Goal: Task Accomplishment & Management: Manage account settings

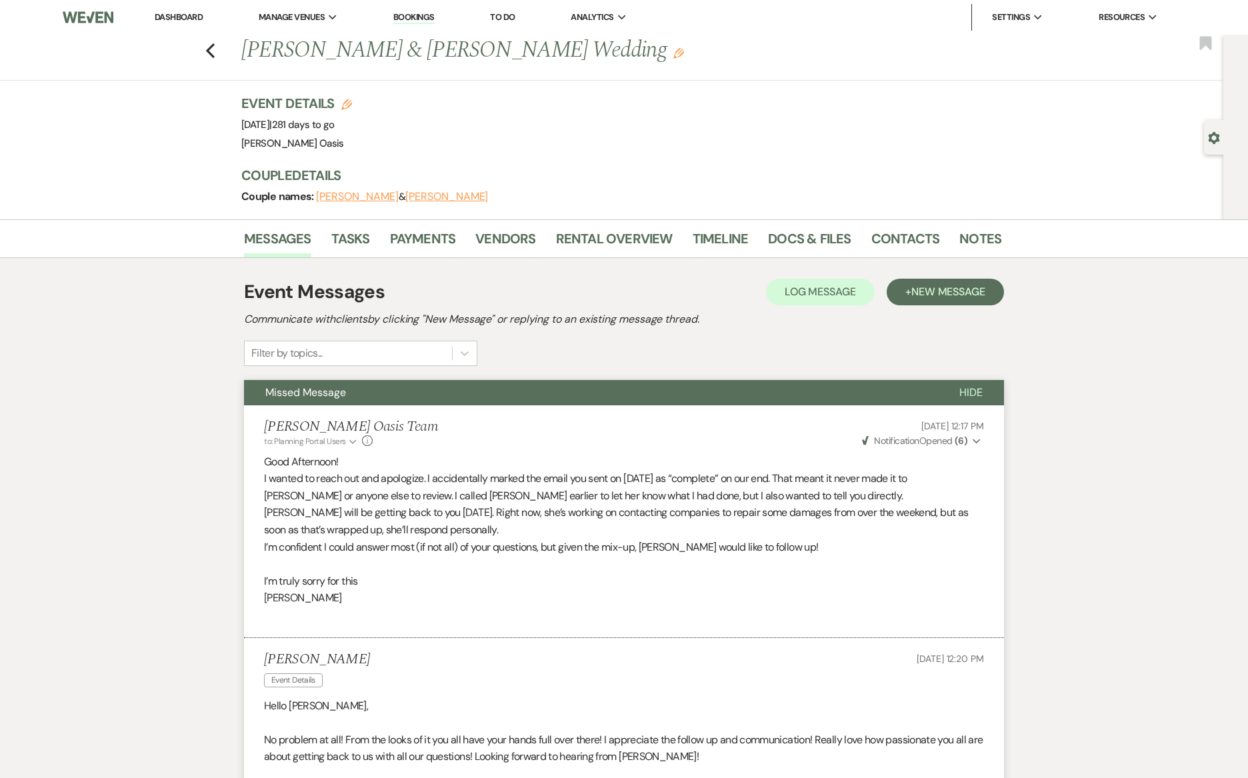
click at [178, 20] on link "Dashboard" at bounding box center [179, 16] width 48 height 11
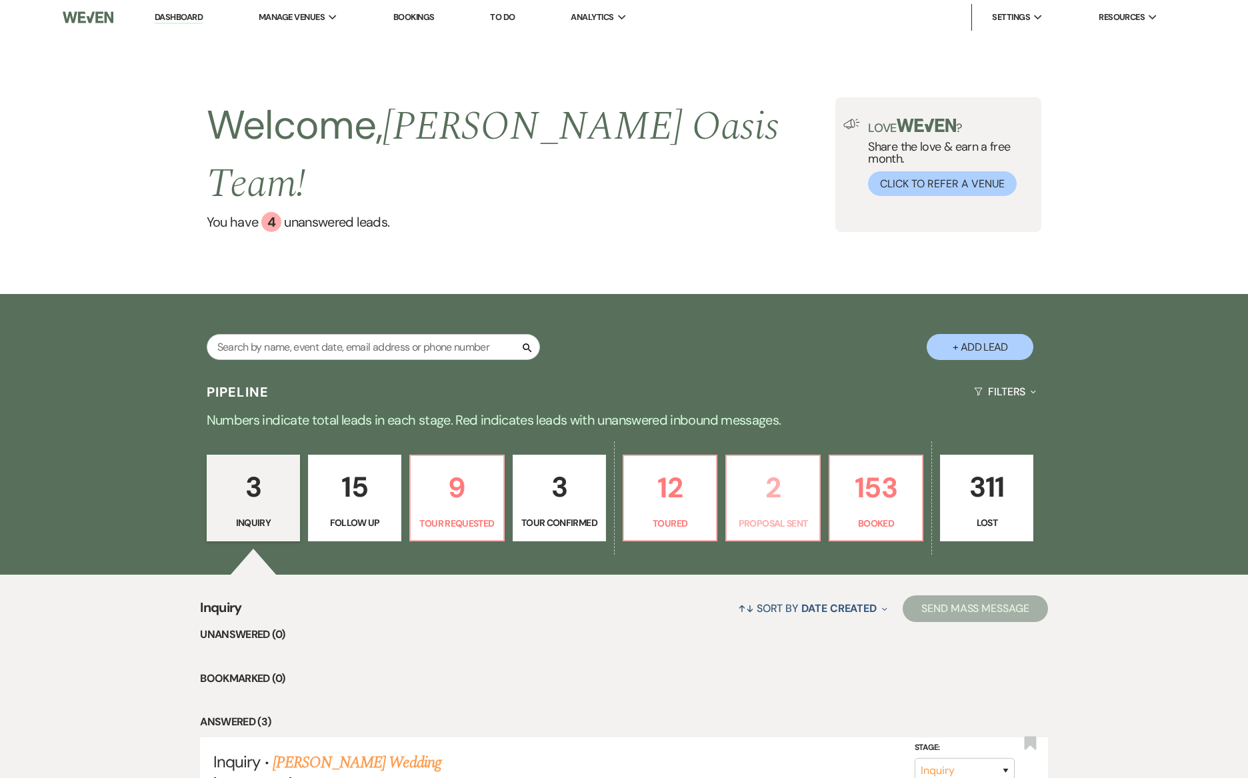
click at [775, 516] on p "Proposal Sent" at bounding box center [773, 523] width 76 height 15
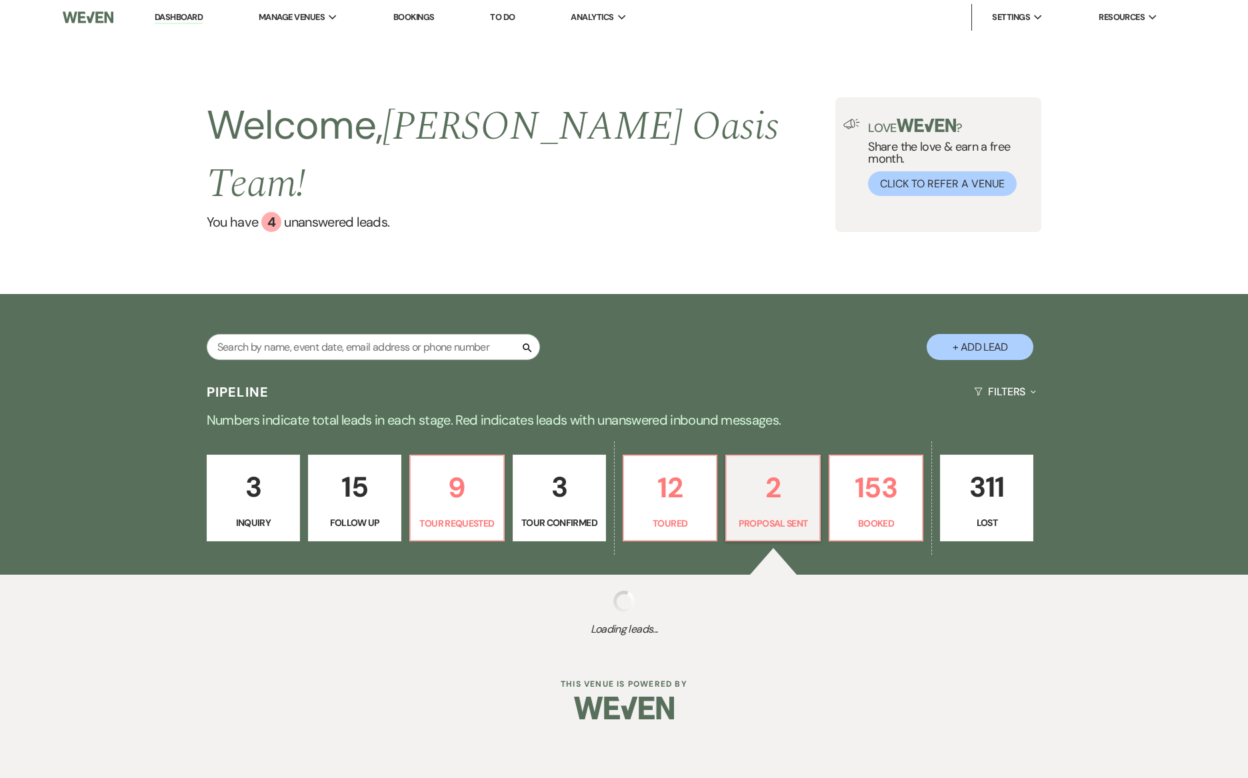
select select "6"
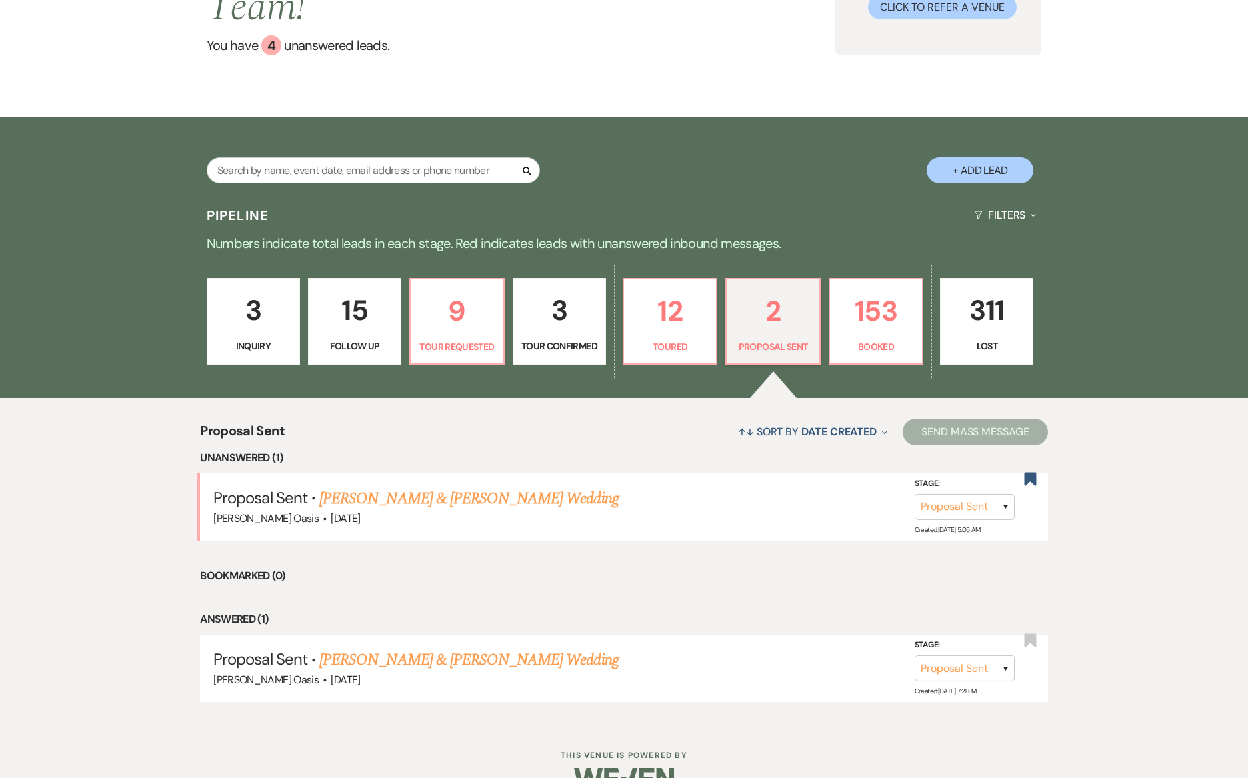
scroll to position [175, 0]
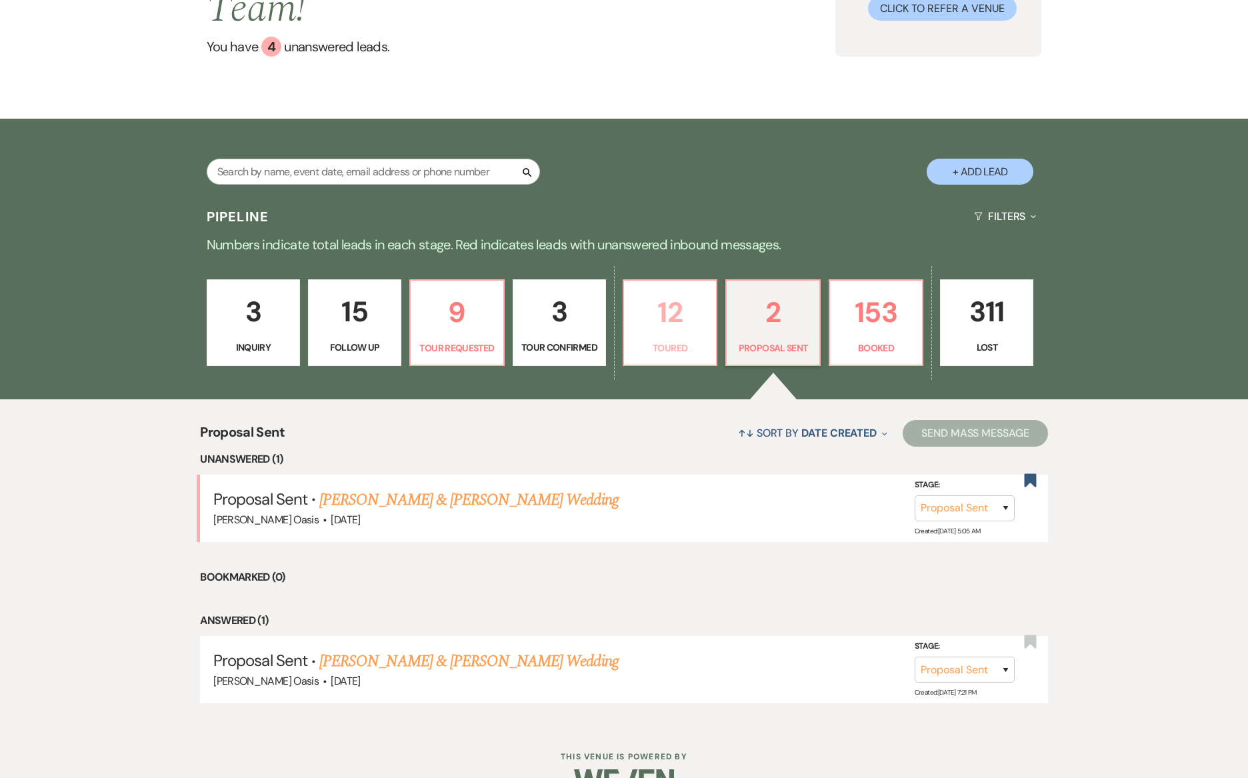
click at [648, 341] on p "Toured" at bounding box center [670, 348] width 76 height 15
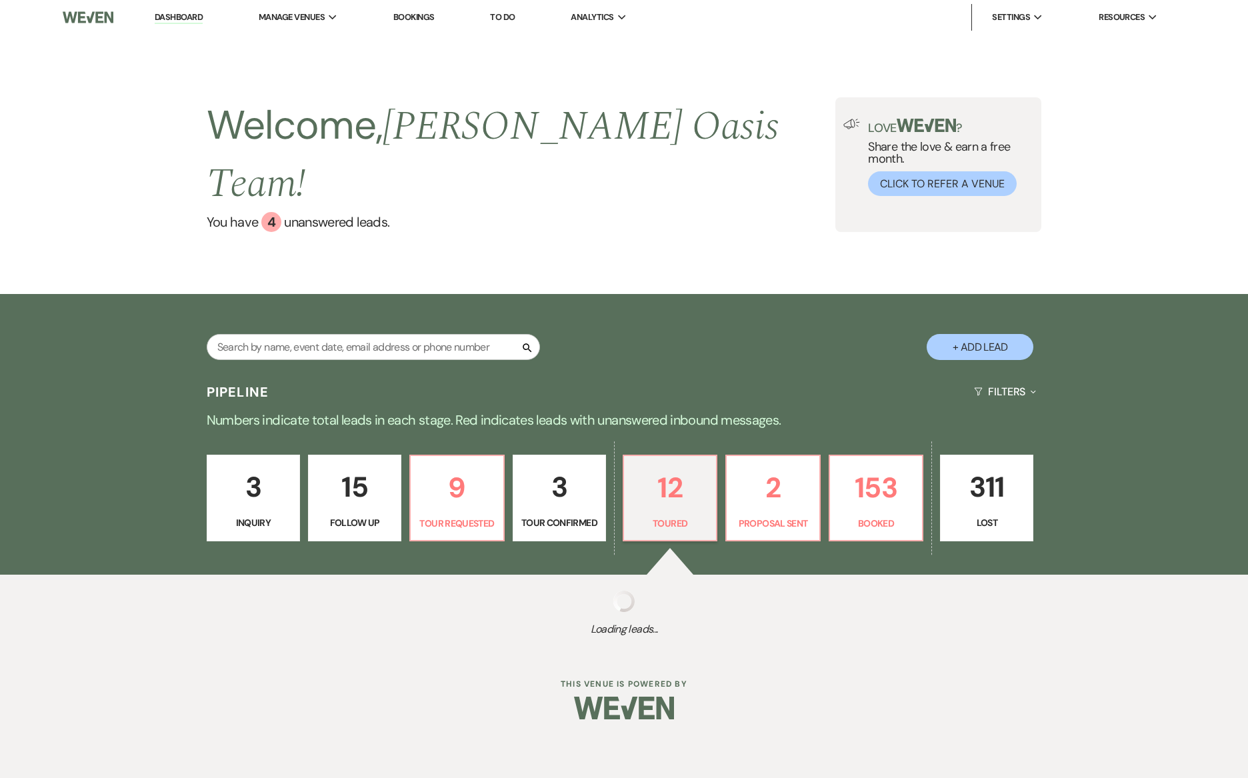
select select "5"
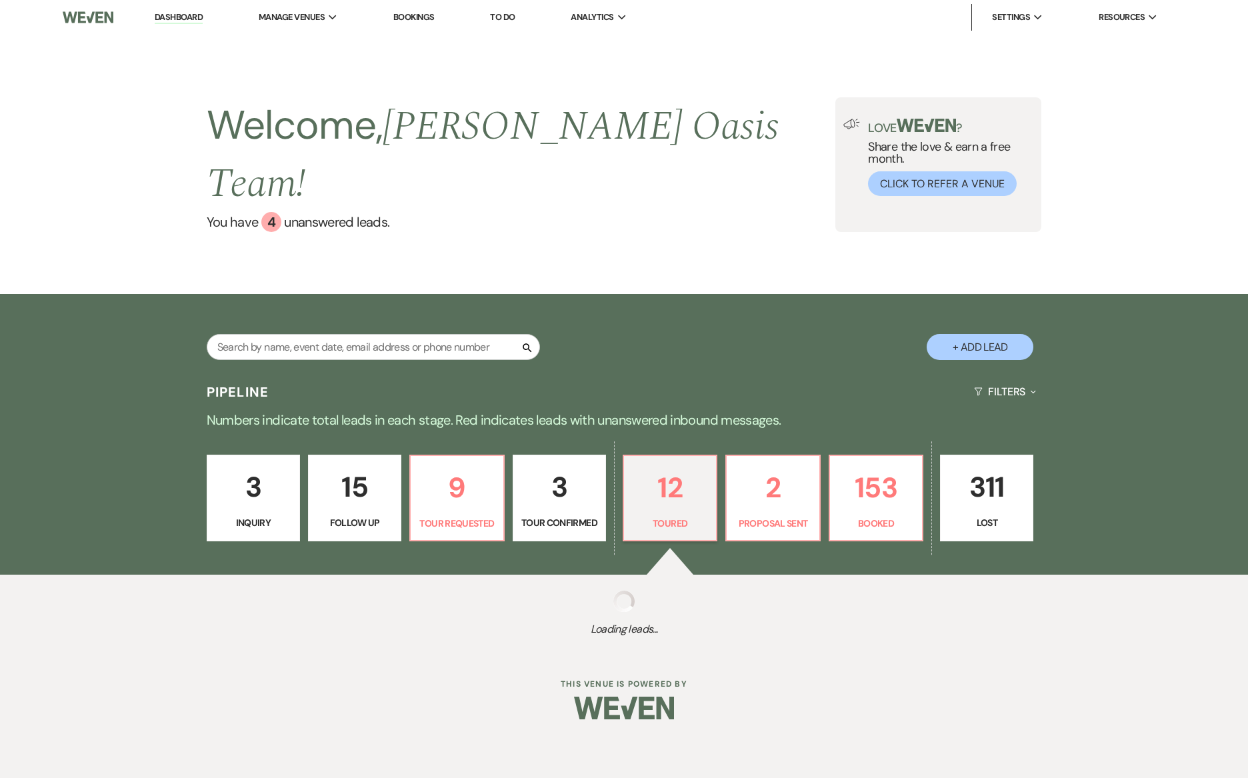
select select "5"
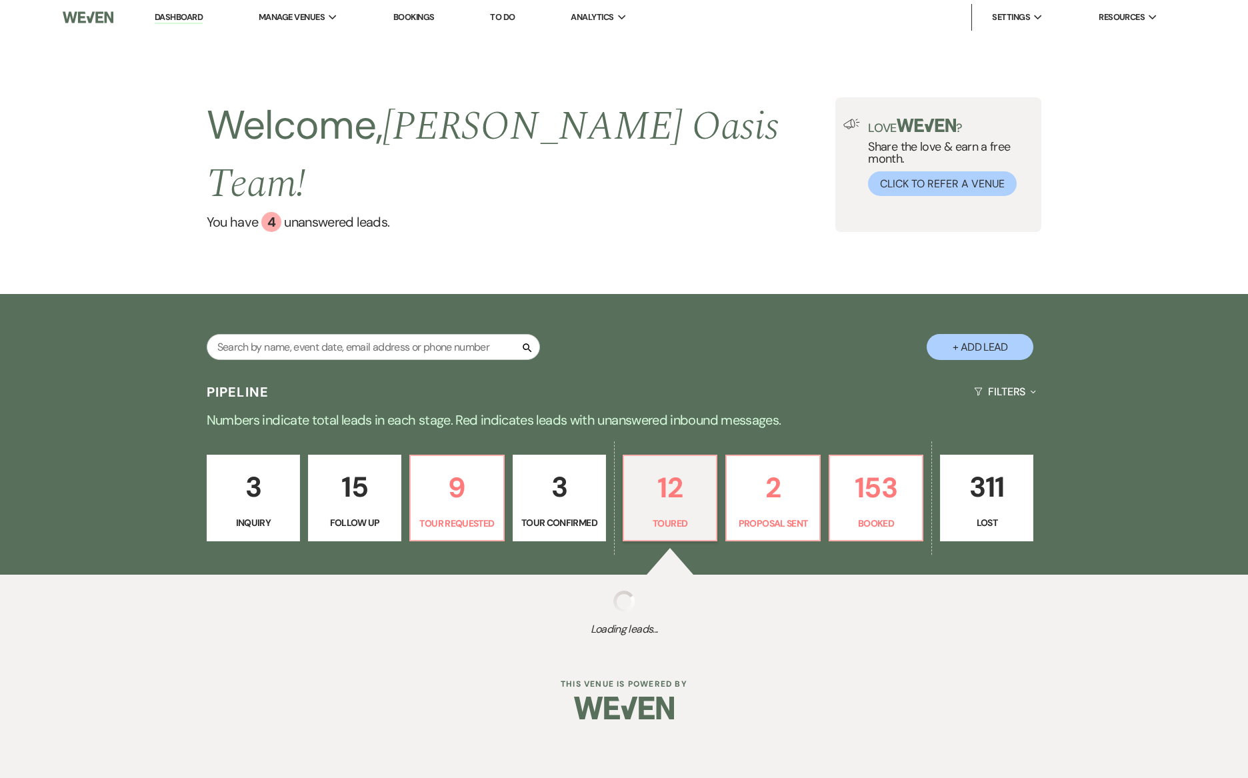
select select "5"
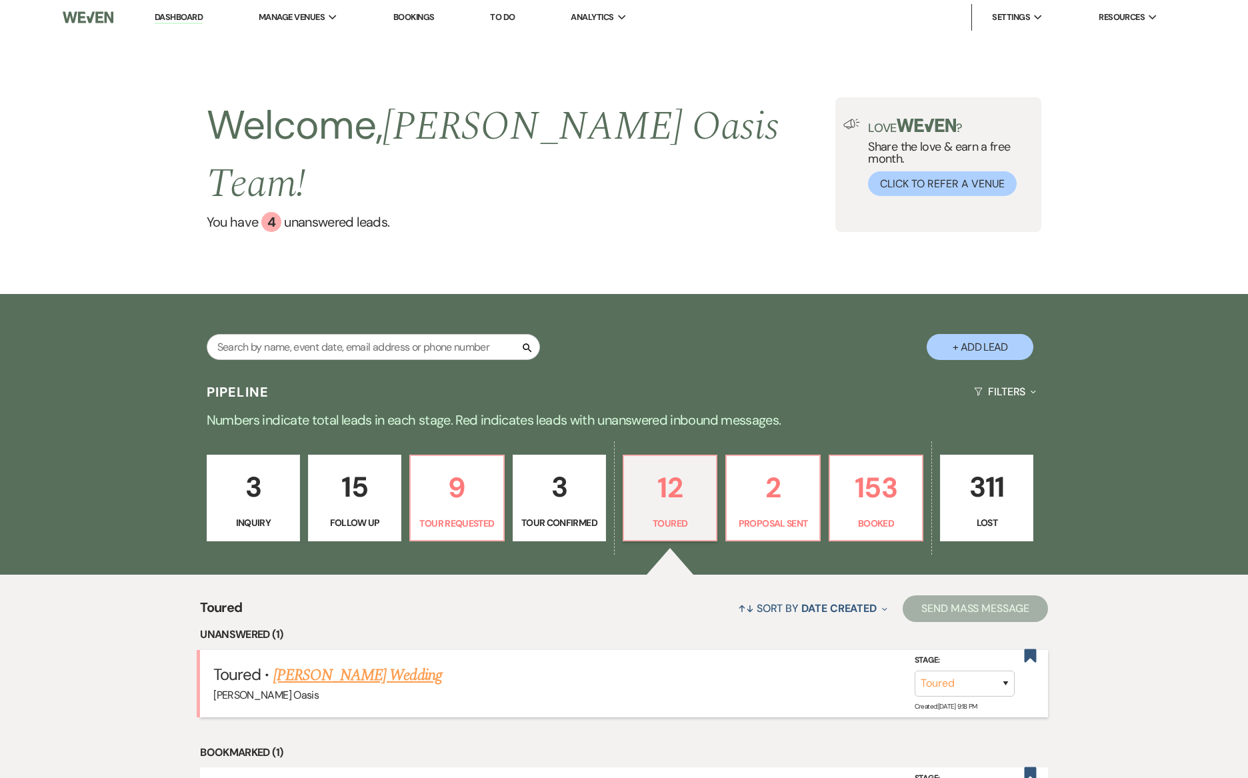
click at [407, 663] on link "[PERSON_NAME] Wedding" at bounding box center [357, 675] width 169 height 24
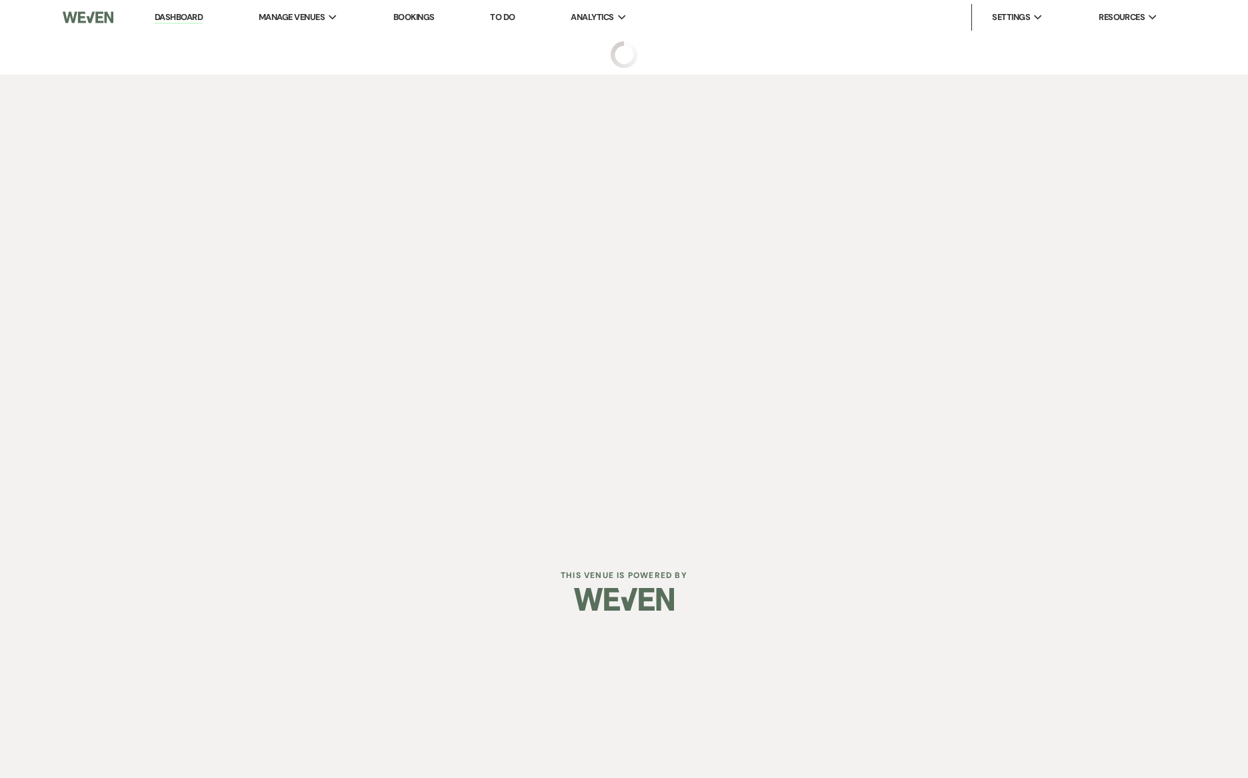
select select "5"
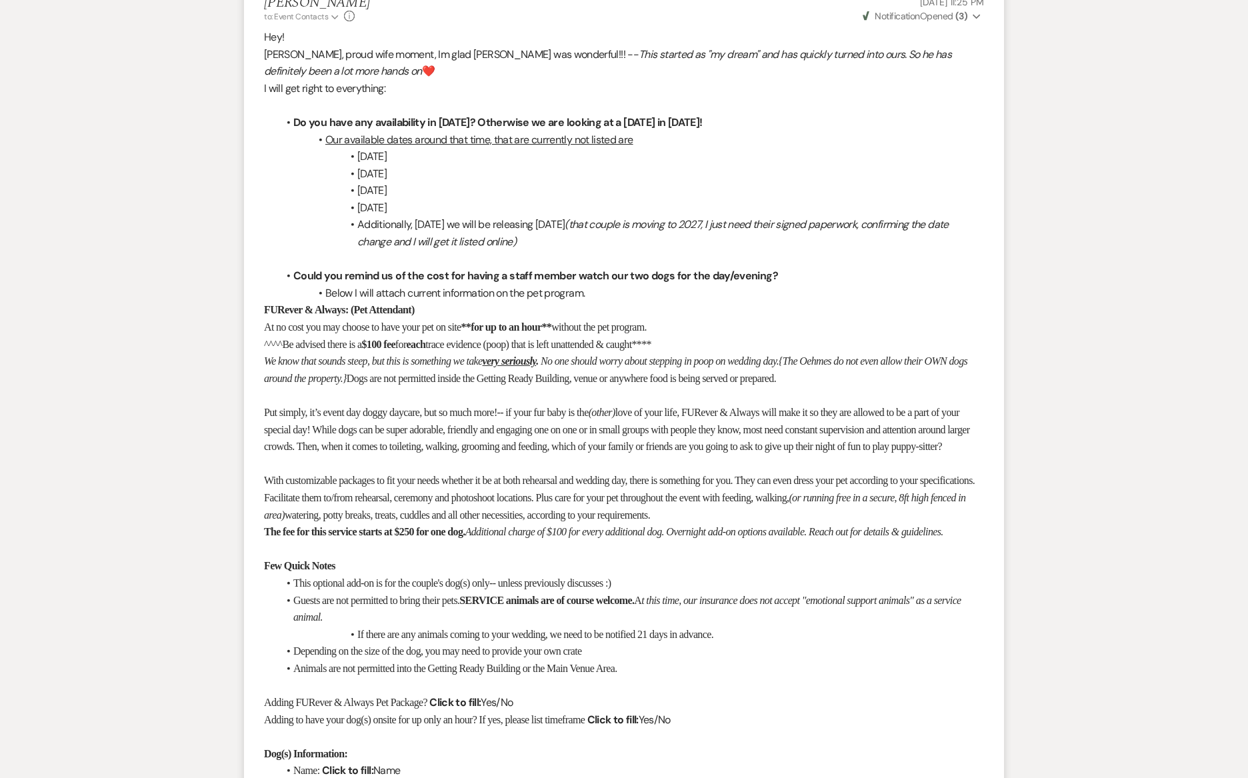
scroll to position [3001, 0]
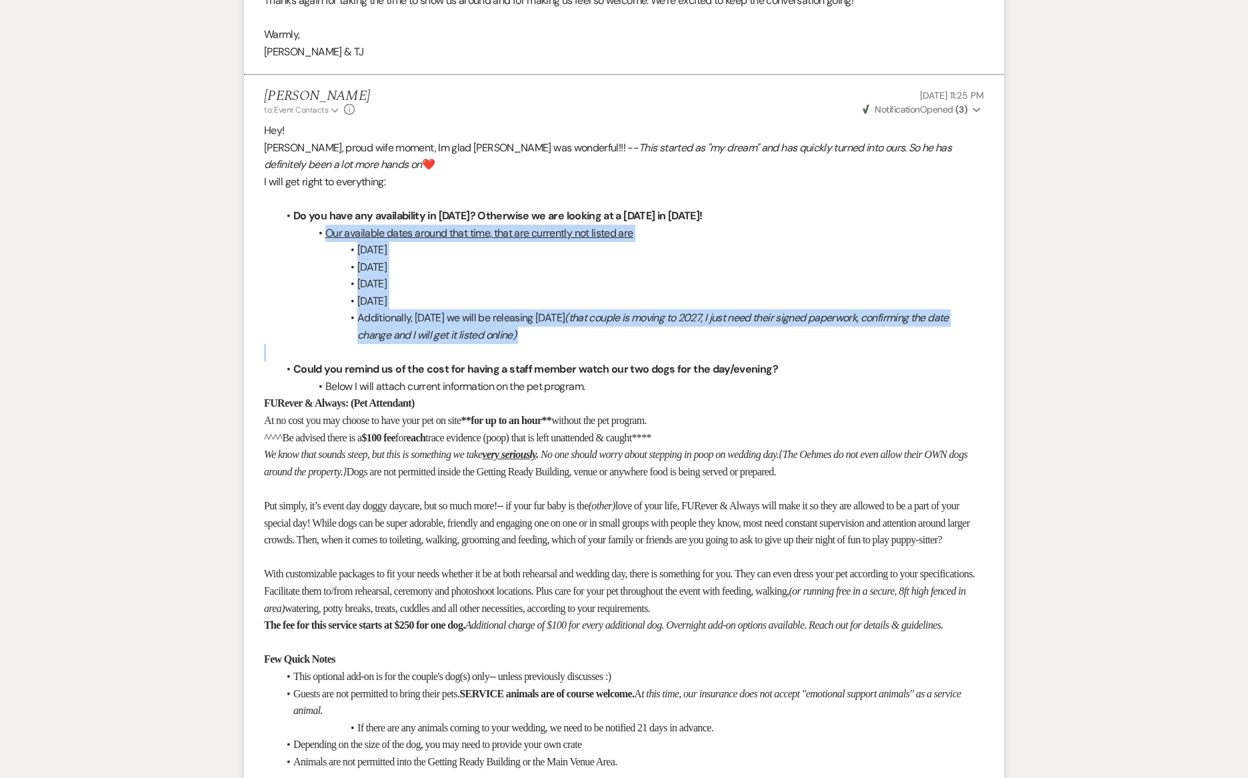
drag, startPoint x: 362, startPoint y: 330, endPoint x: 270, endPoint y: 211, distance: 150.1
copy ul "Our available dates around that time, that are currently not listed are [DATE] …"
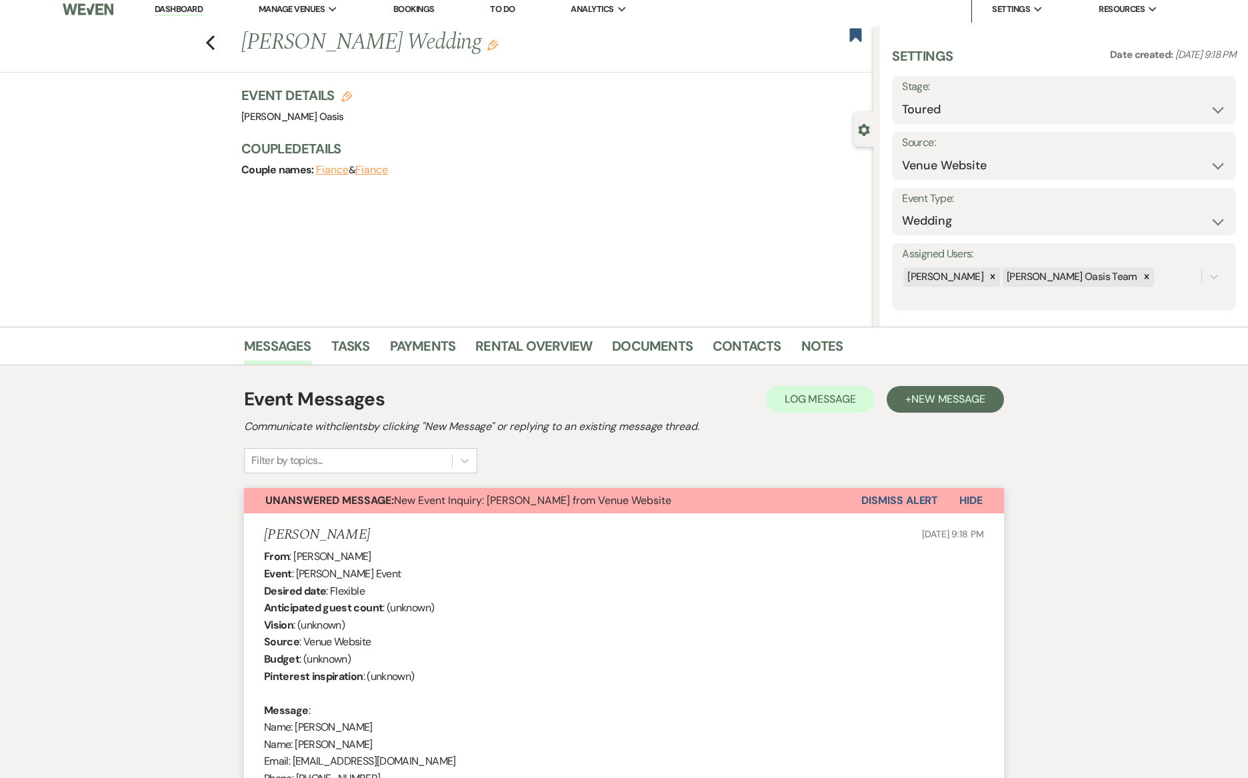
scroll to position [0, 0]
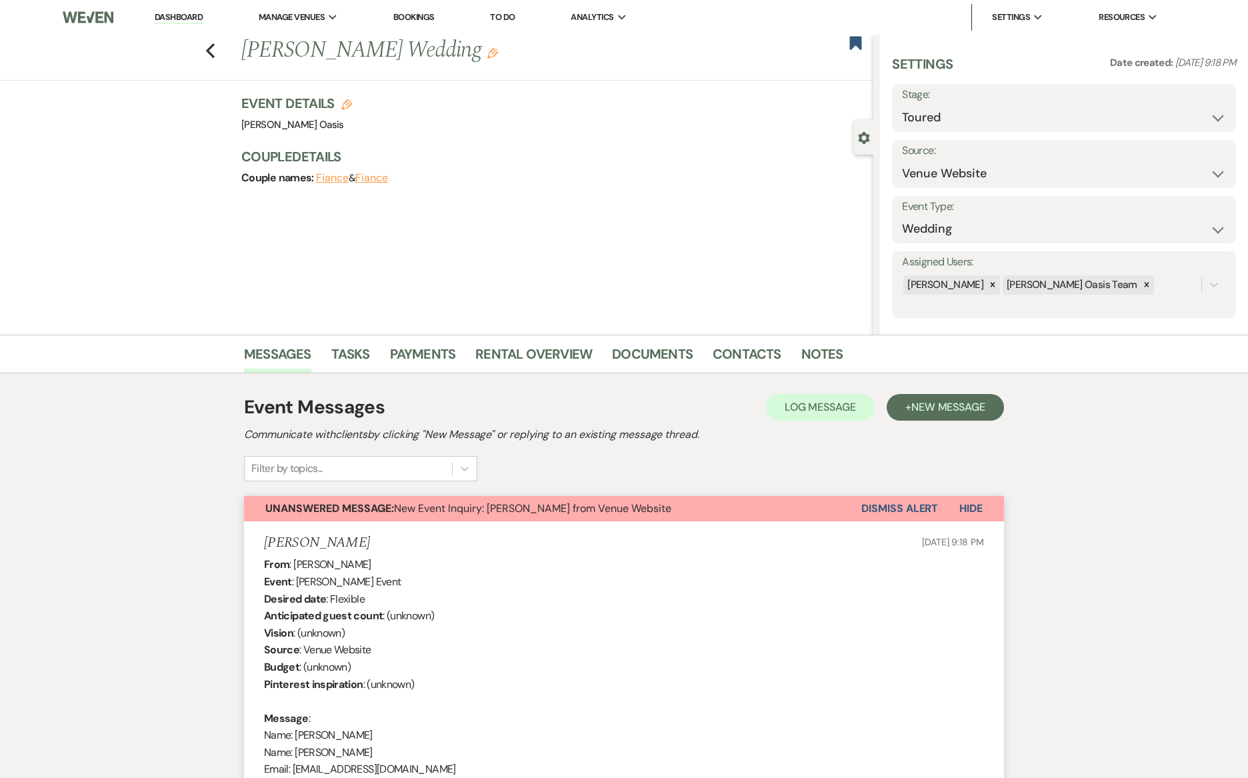
click at [191, 13] on link "Dashboard" at bounding box center [179, 17] width 48 height 13
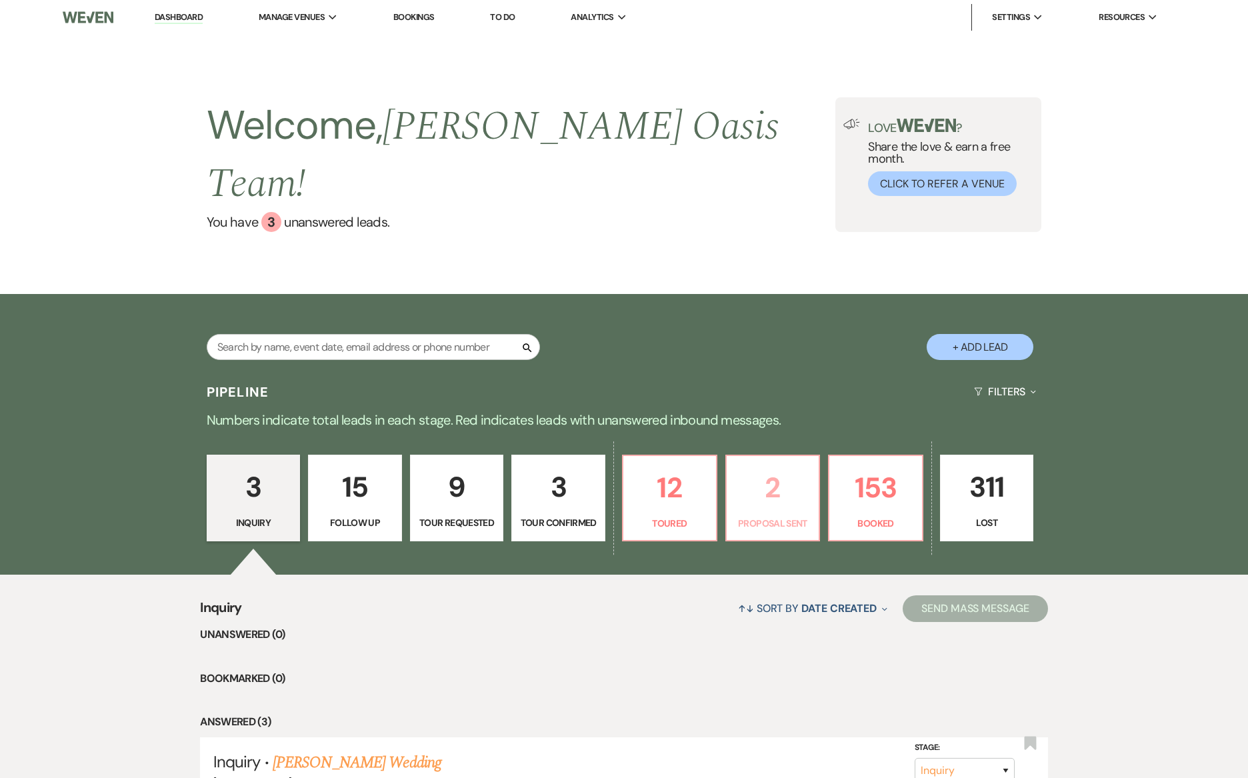
click at [781, 455] on link "2 Proposal Sent" at bounding box center [772, 498] width 95 height 87
select select "6"
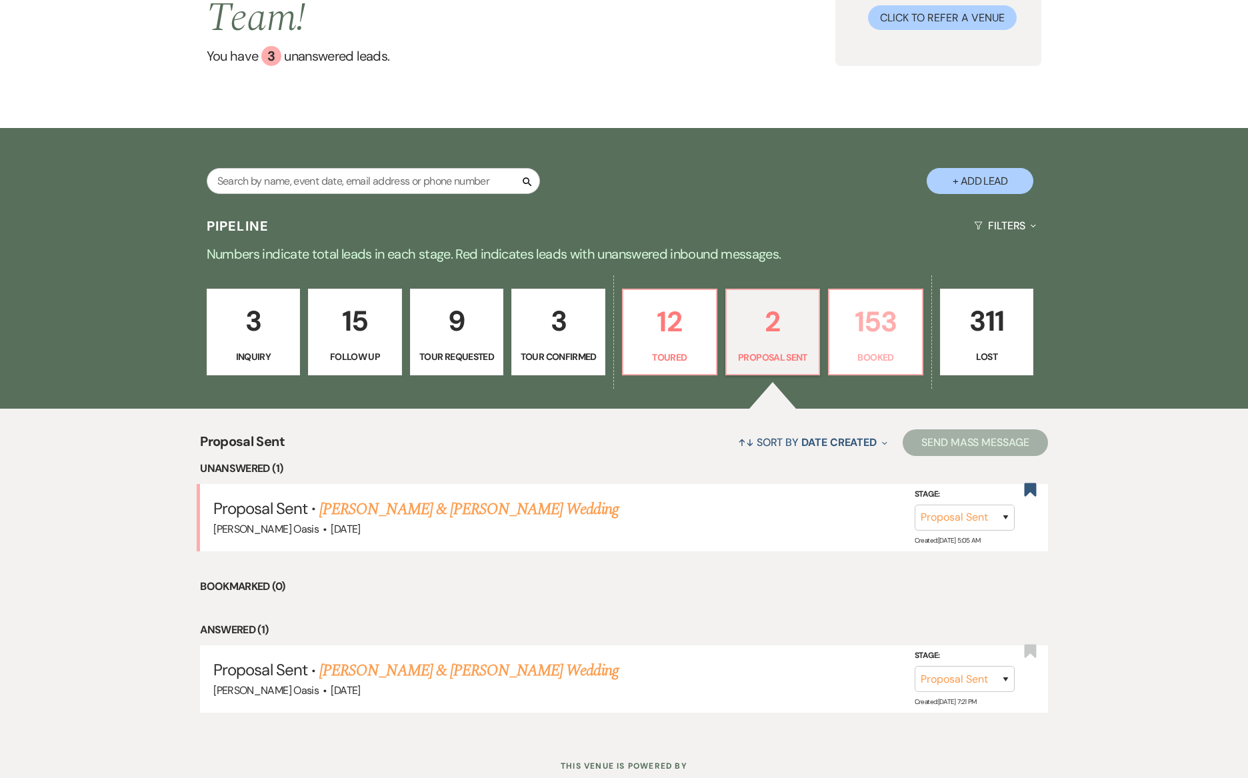
scroll to position [177, 0]
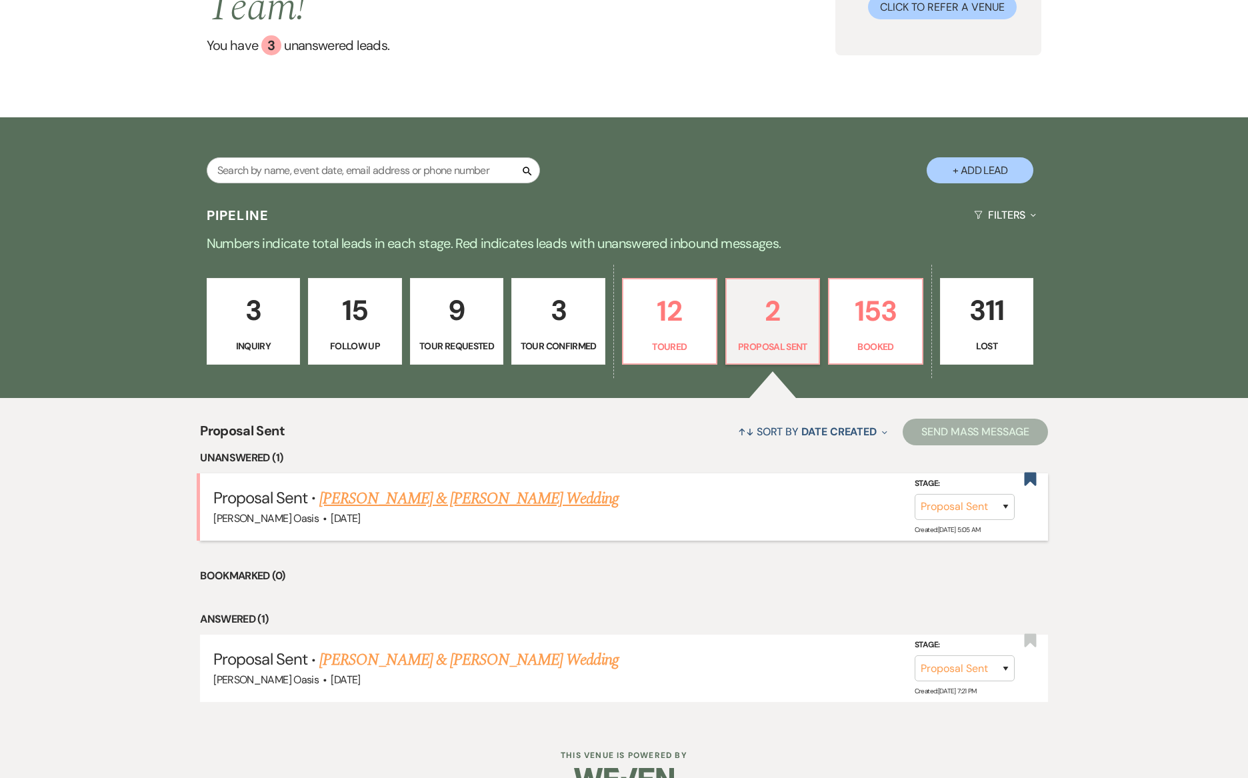
click at [467, 487] on link "[PERSON_NAME] & [PERSON_NAME] Wedding" at bounding box center [468, 499] width 299 height 24
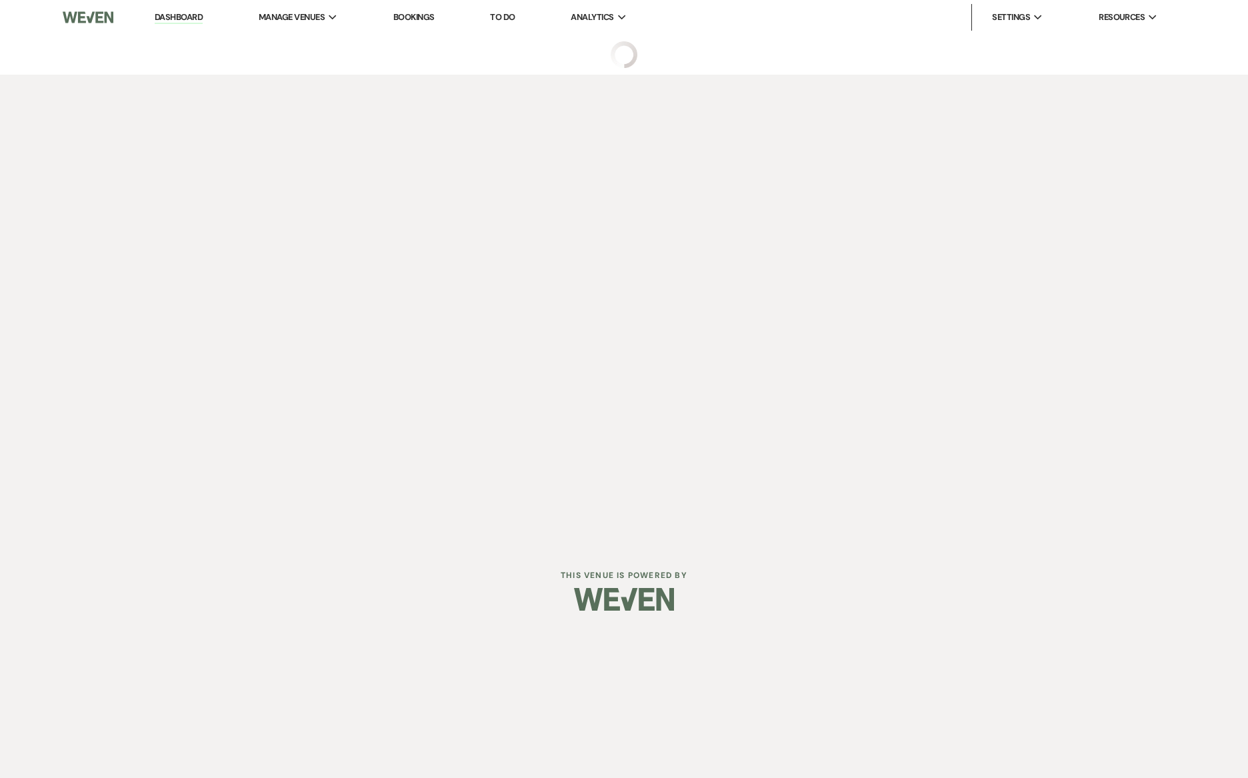
select select "6"
select select "5"
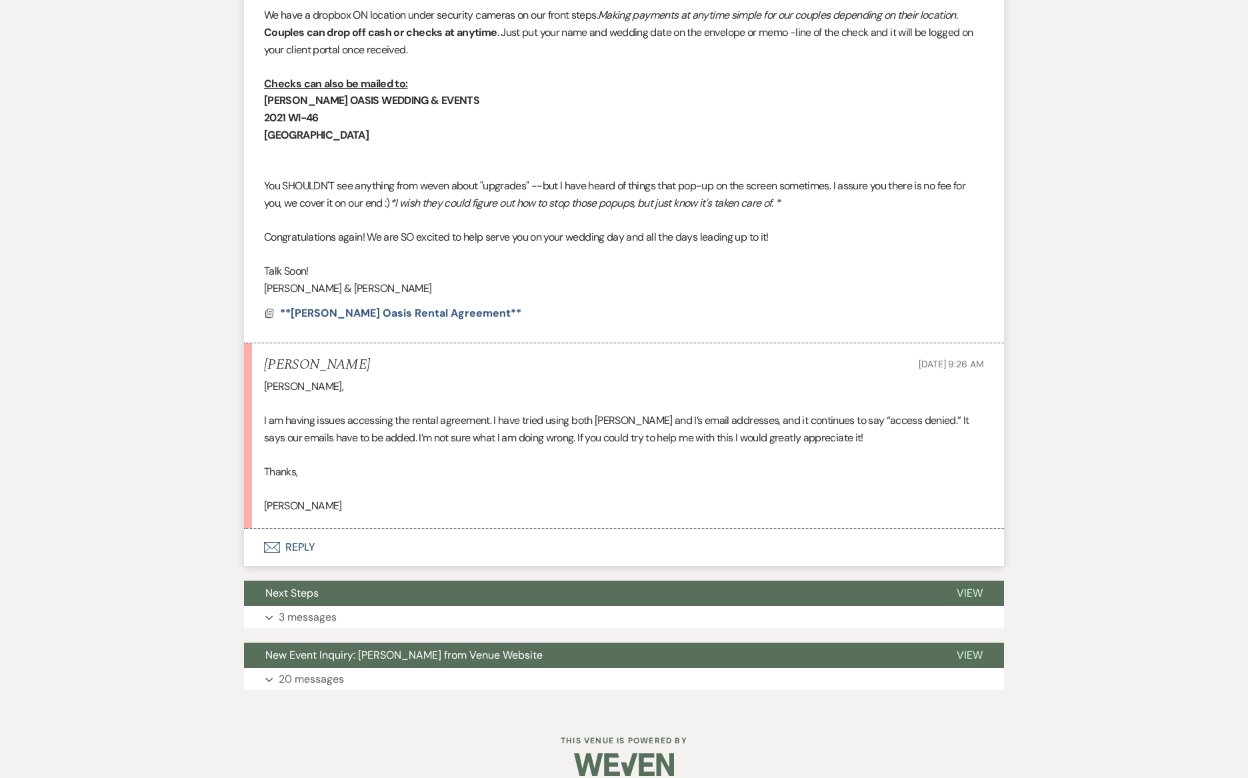
scroll to position [852, 0]
click at [383, 539] on button "Envelope Reply" at bounding box center [624, 547] width 760 height 37
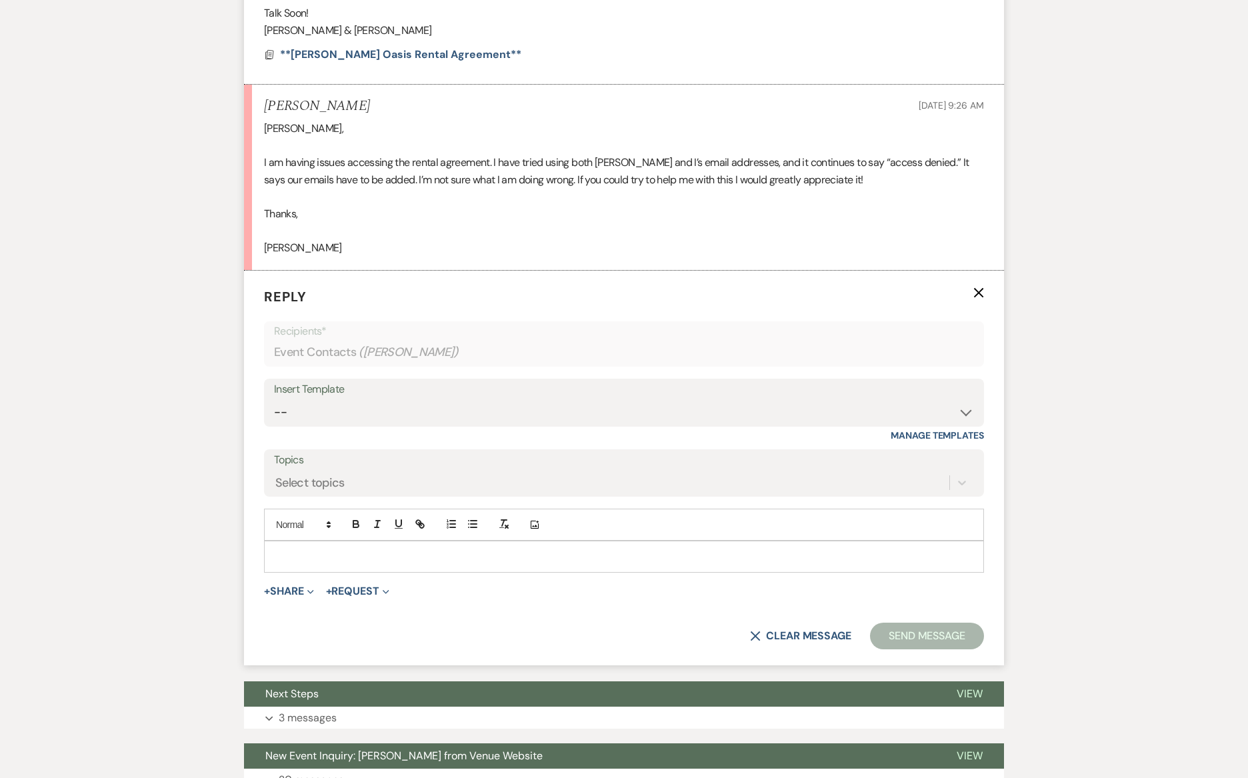
scroll to position [1134, 0]
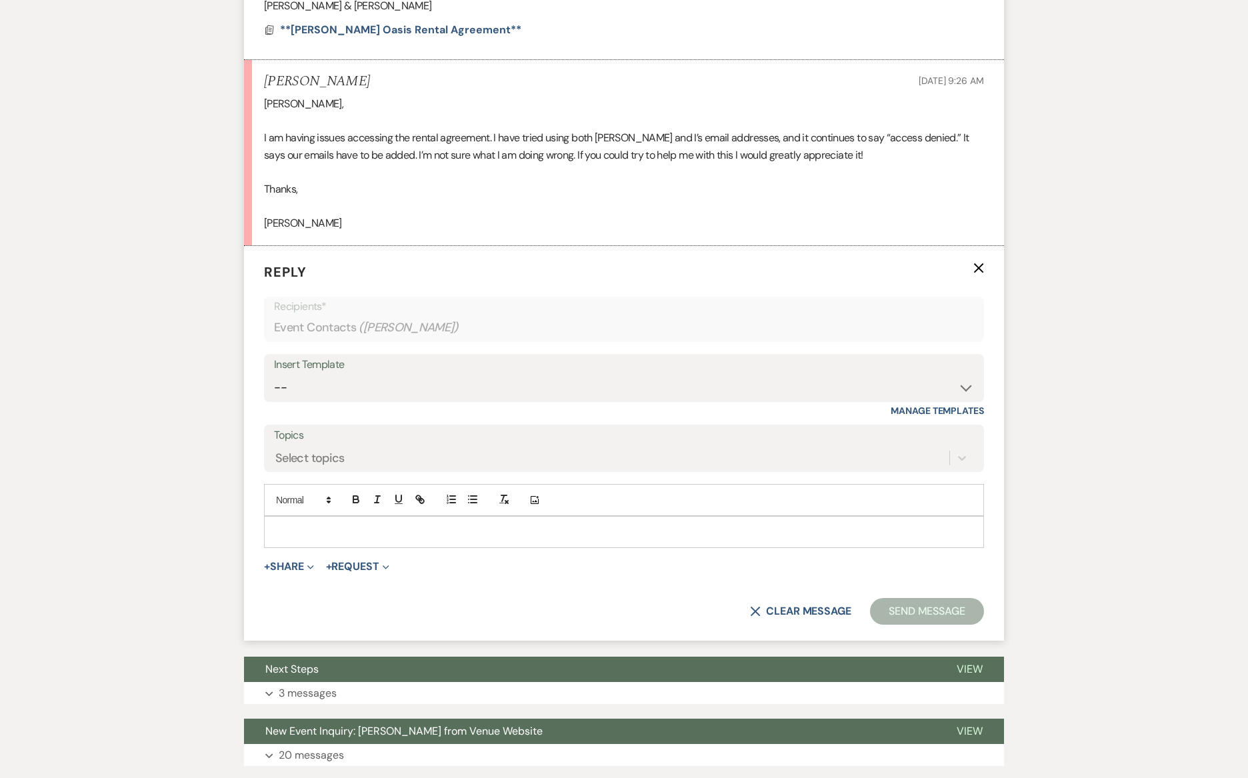
click at [385, 521] on div at bounding box center [624, 532] width 719 height 31
paste div
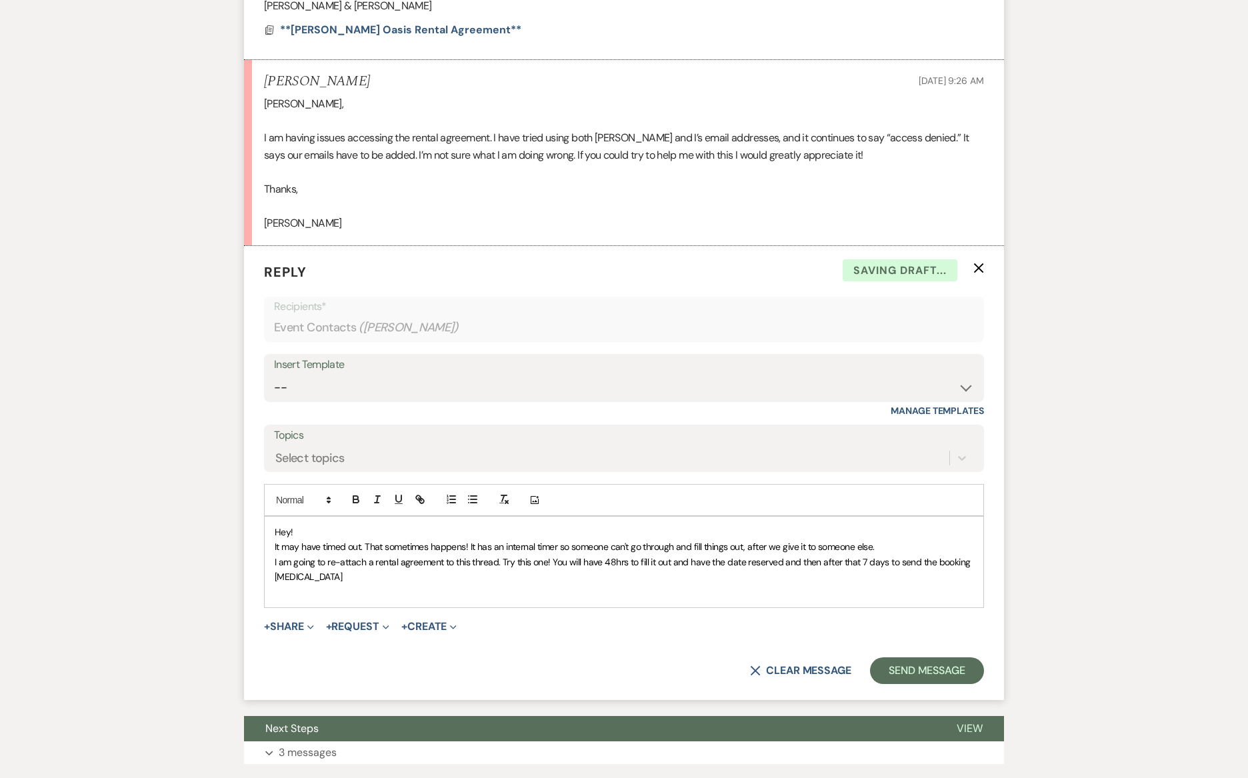
drag, startPoint x: 297, startPoint y: 511, endPoint x: 213, endPoint y: 511, distance: 84.0
click at [213, 511] on div "Messages Tasks Payments Rental Overview Documents Contacts Notes Event Messages…" at bounding box center [624, 23] width 1248 height 1646
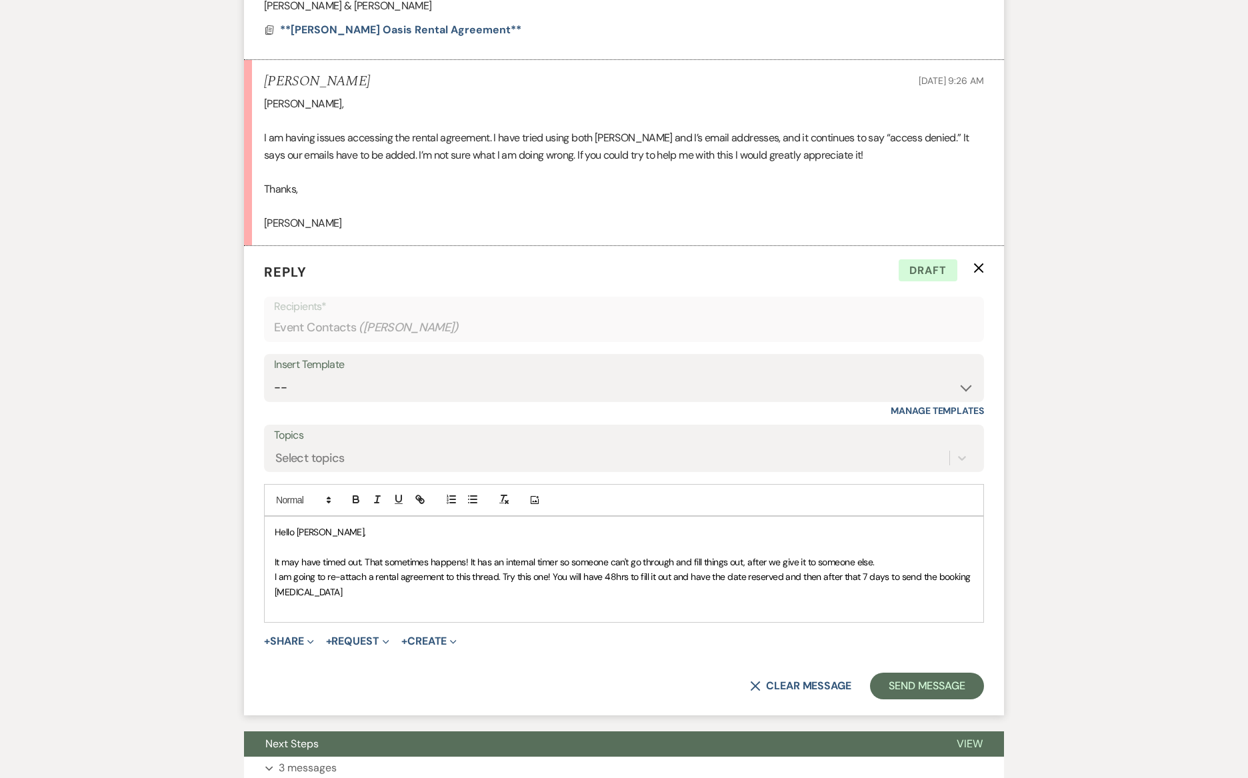
click at [747, 556] on span "It may have timed out. That sometimes happens! It has an internal timer so some…" at bounding box center [575, 562] width 600 height 12
click at [797, 556] on span "It may have timed out. That sometimes happens! It has an internal timer so some…" at bounding box center [589, 562] width 628 height 12
click at [924, 555] on p "It may have timed out. That sometimes happens! It has an internal timer so some…" at bounding box center [624, 562] width 699 height 15
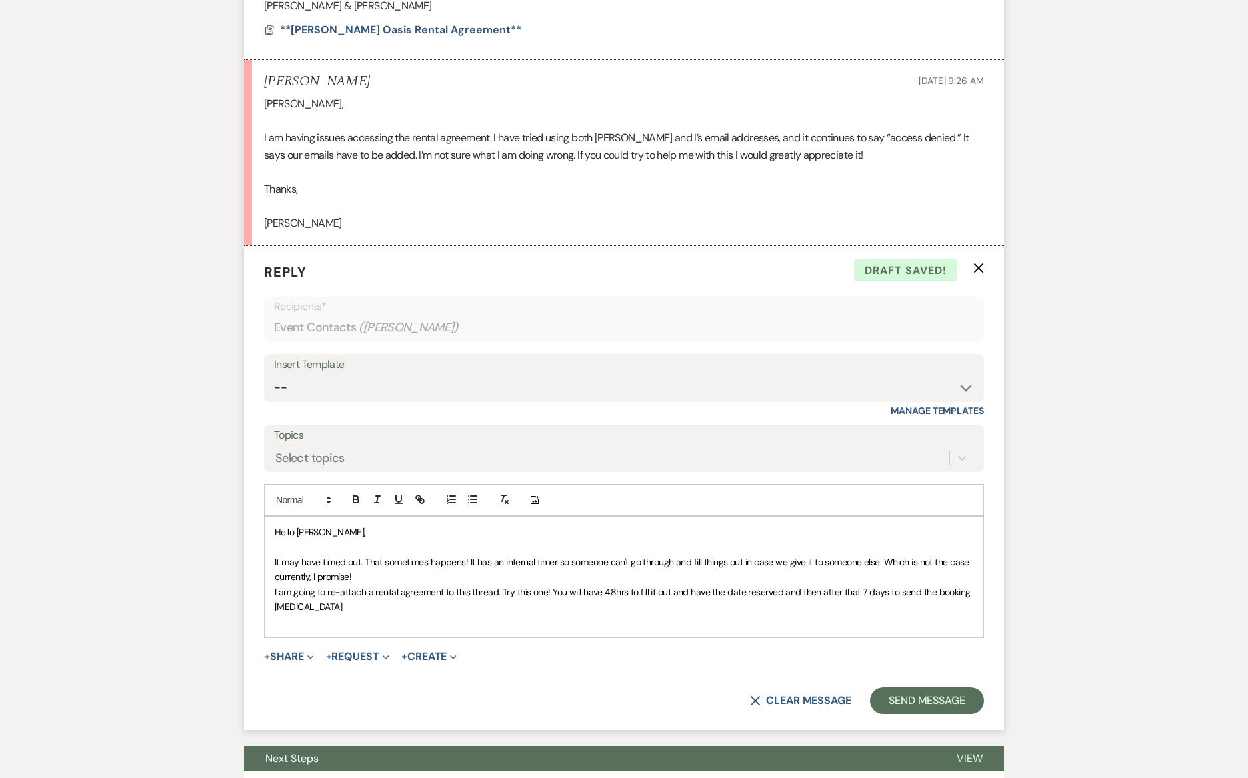
click at [315, 556] on span "It may have timed out. That sometimes happens! It has an internal timer so some…" at bounding box center [623, 569] width 697 height 27
click at [397, 614] on p at bounding box center [624, 621] width 699 height 15
click at [385, 23] on span "**[PERSON_NAME] Oasis Rental Agreement**" at bounding box center [400, 30] width 241 height 14
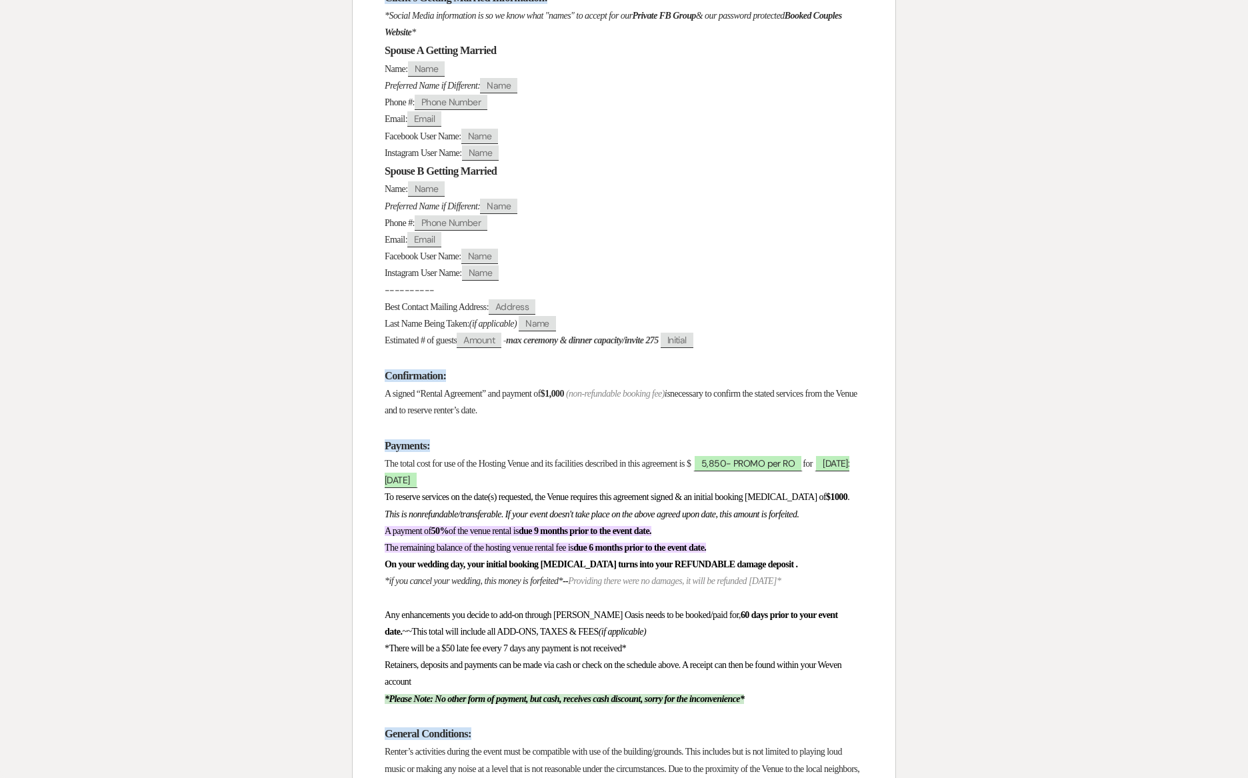
scroll to position [0, 0]
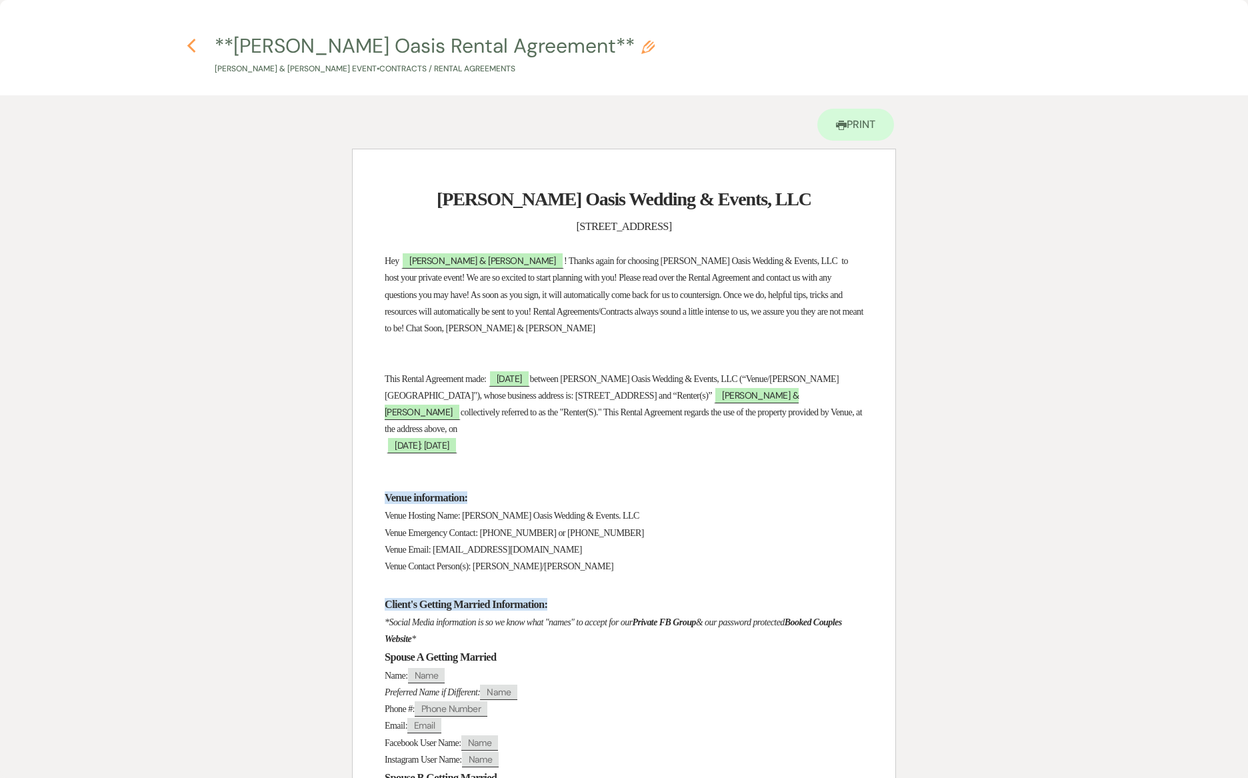
click at [195, 48] on icon "Previous" at bounding box center [192, 46] width 10 height 16
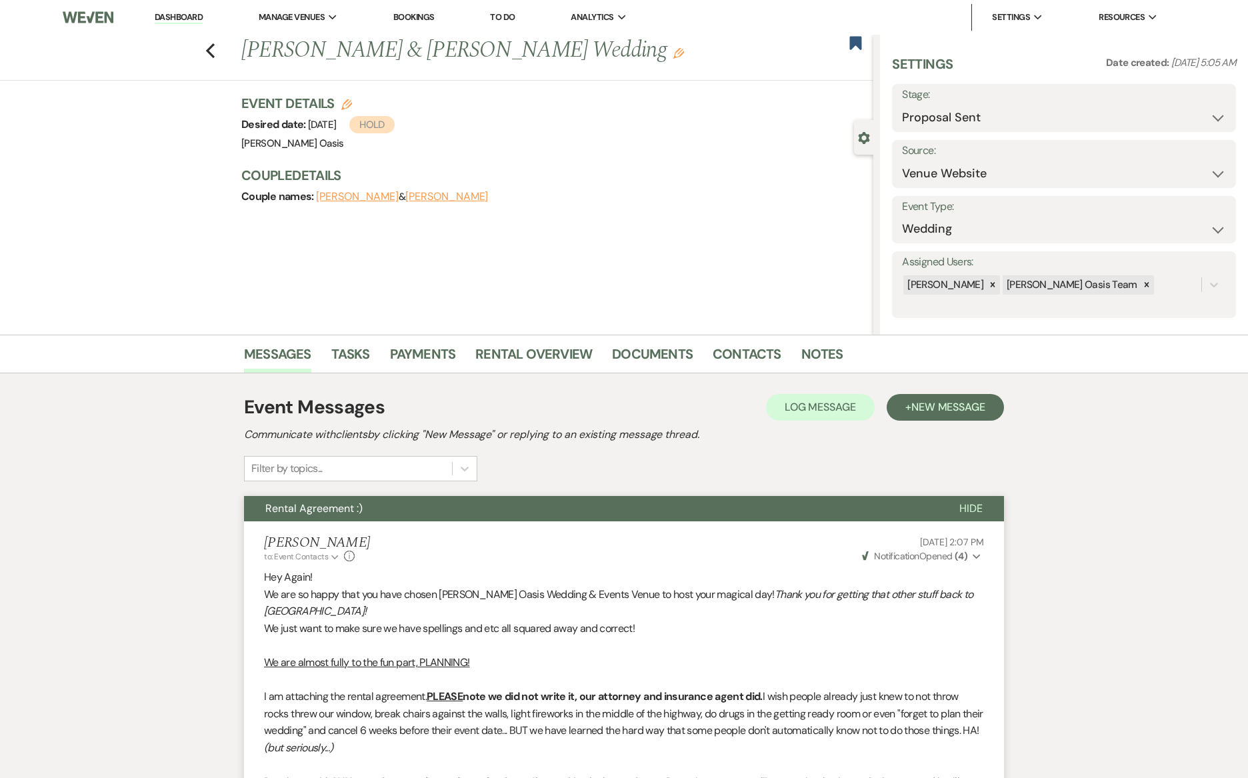
click at [171, 15] on link "Dashboard" at bounding box center [179, 17] width 48 height 13
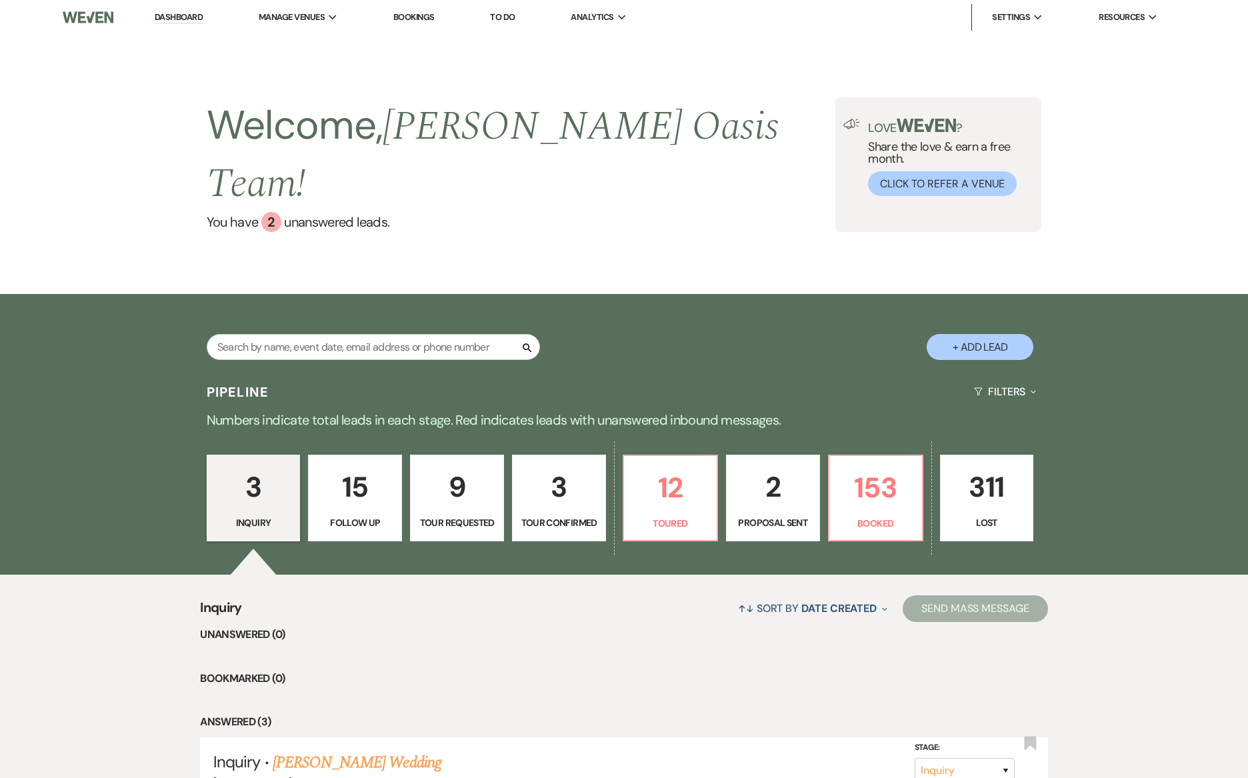
click at [798, 504] on link "2 Proposal Sent" at bounding box center [773, 498] width 94 height 87
select select "6"
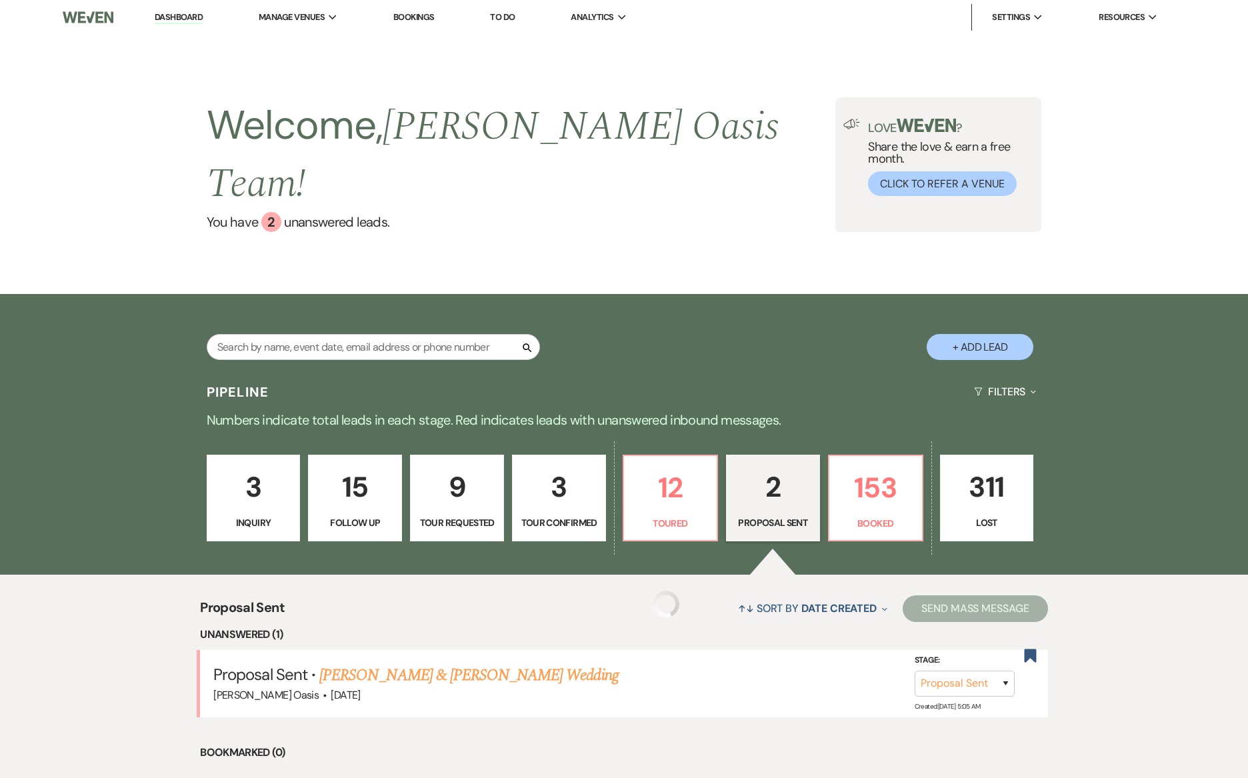
select select "6"
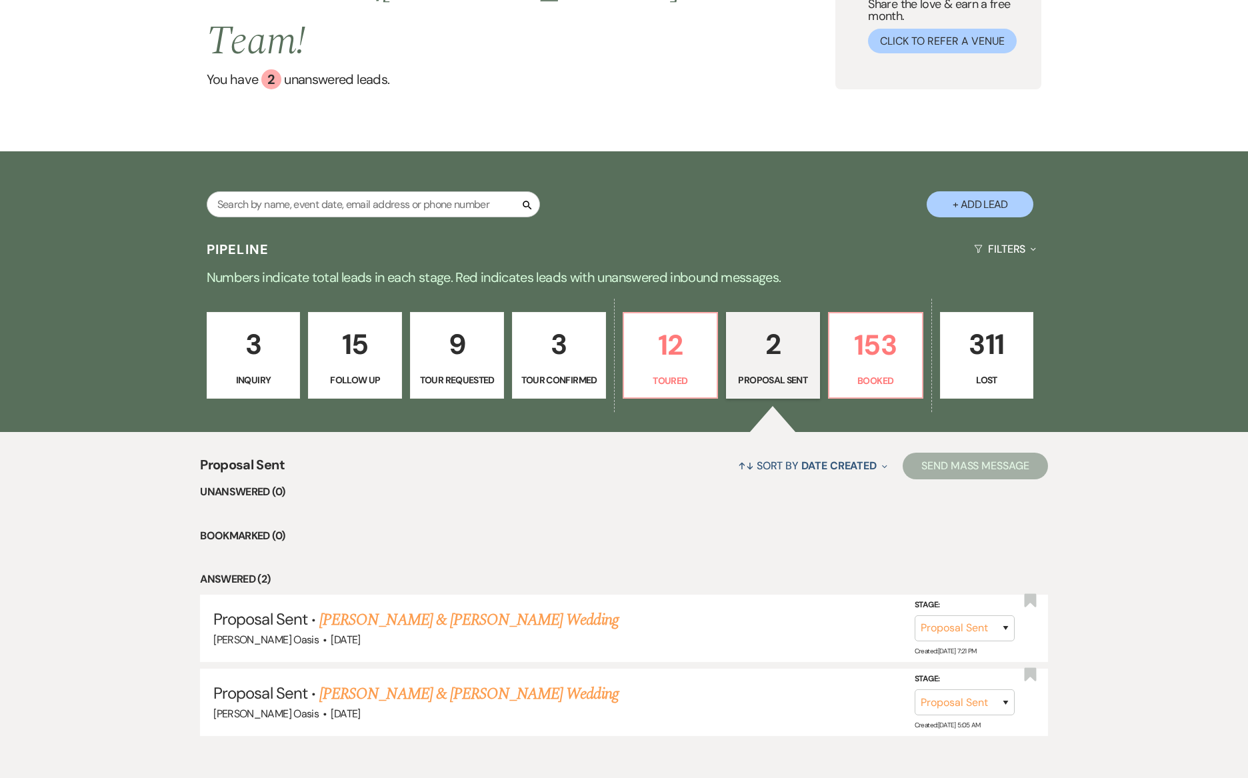
scroll to position [177, 0]
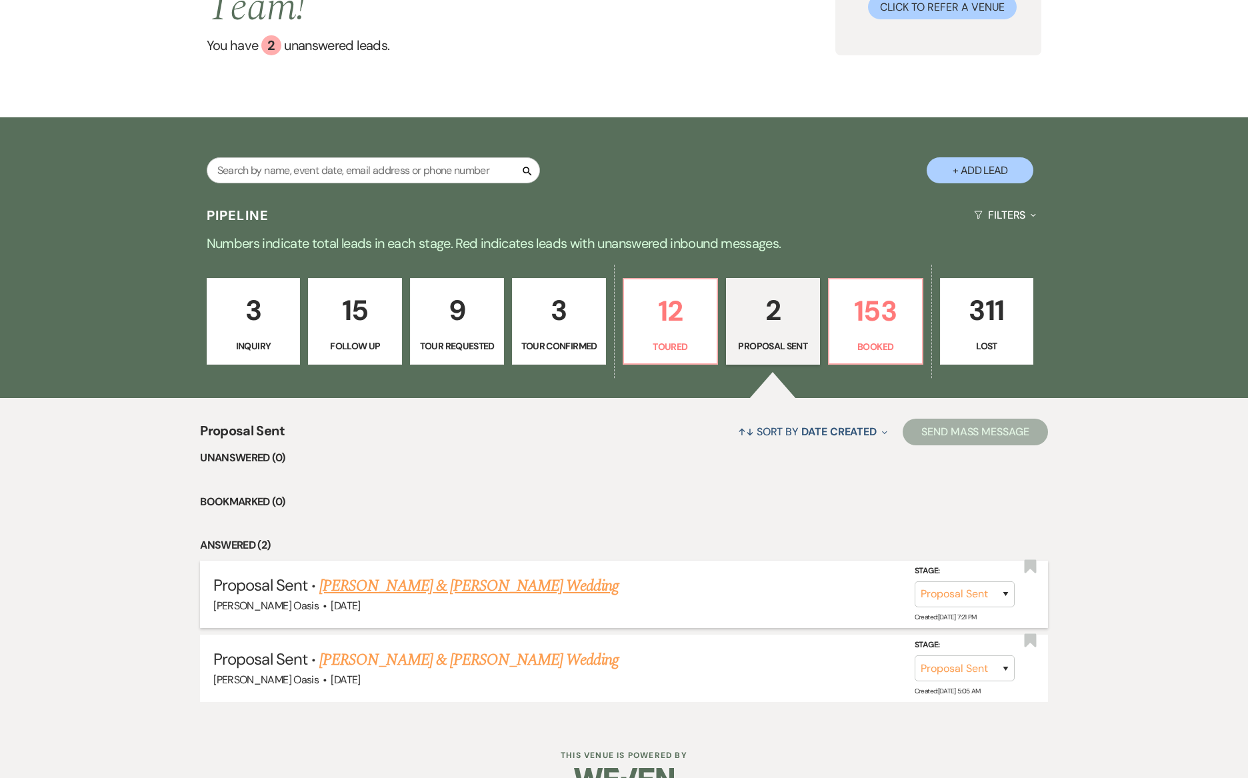
click at [395, 574] on link "[PERSON_NAME] & [PERSON_NAME] Wedding" at bounding box center [468, 586] width 299 height 24
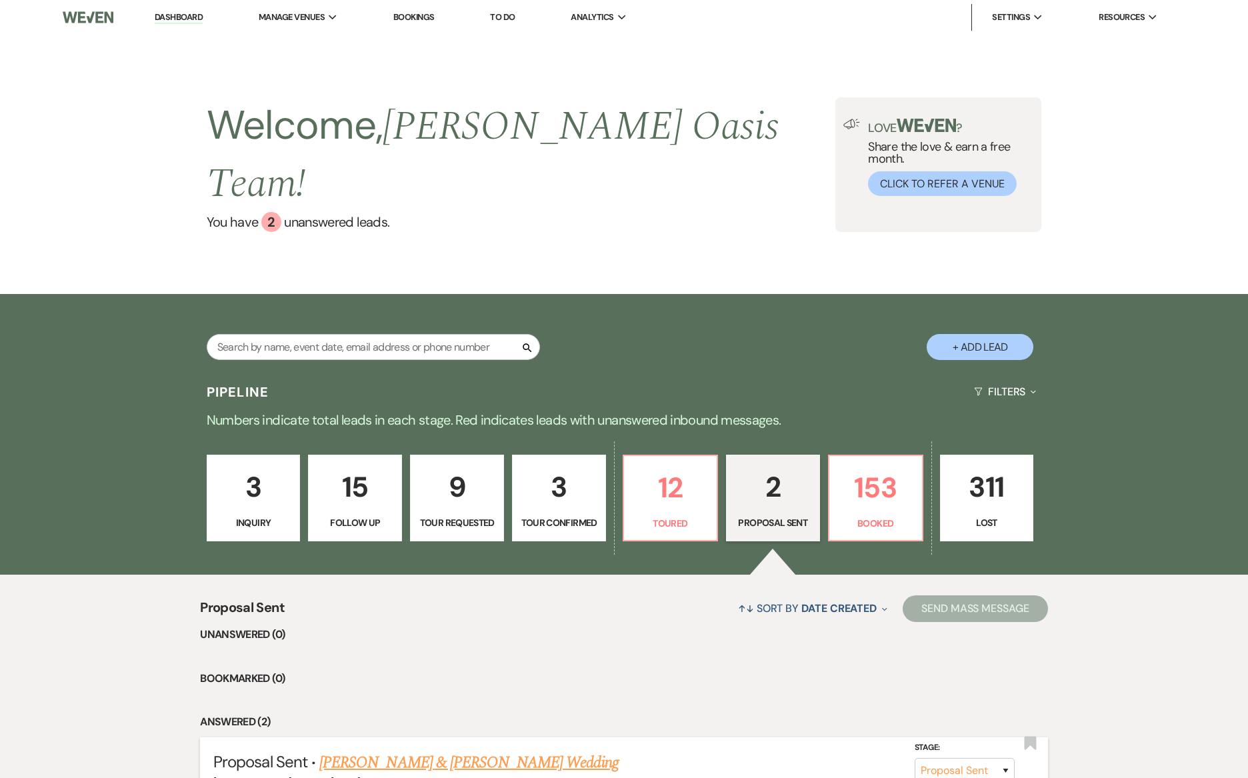
select select "6"
select select "5"
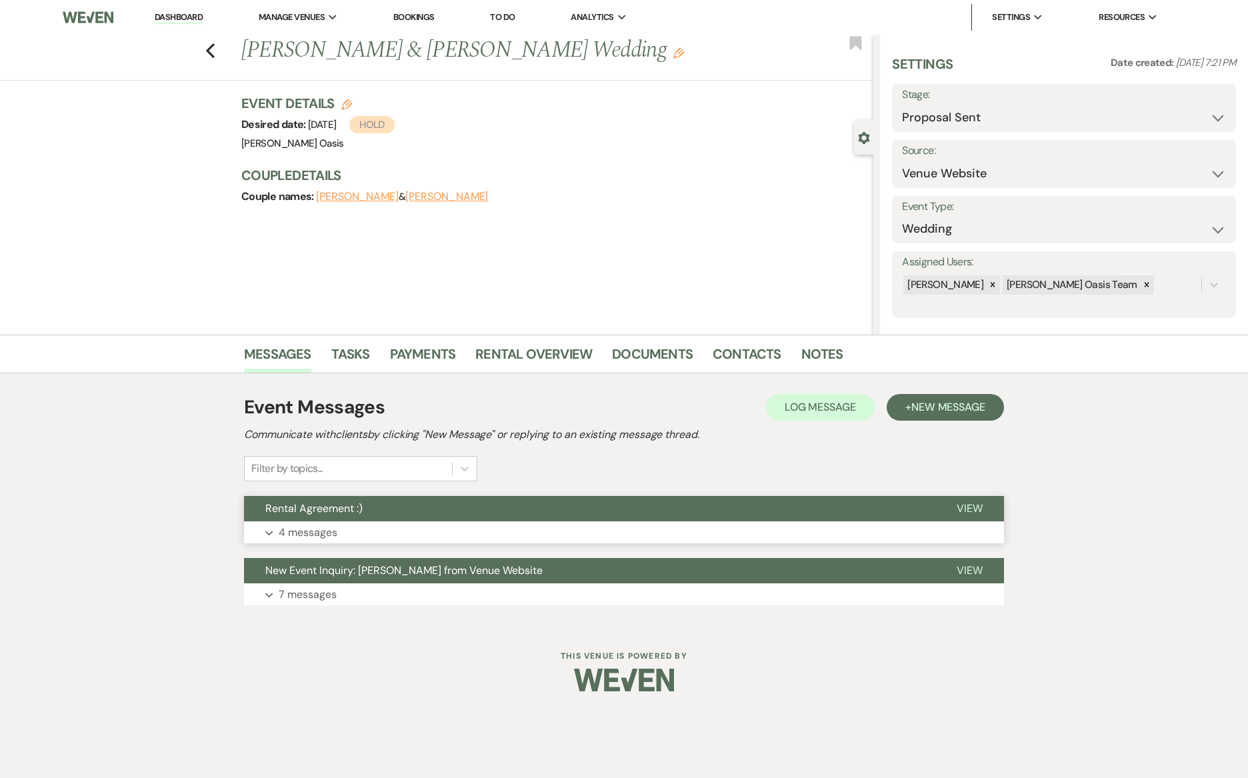
click at [391, 515] on button "Rental Agreement :)" at bounding box center [589, 508] width 691 height 25
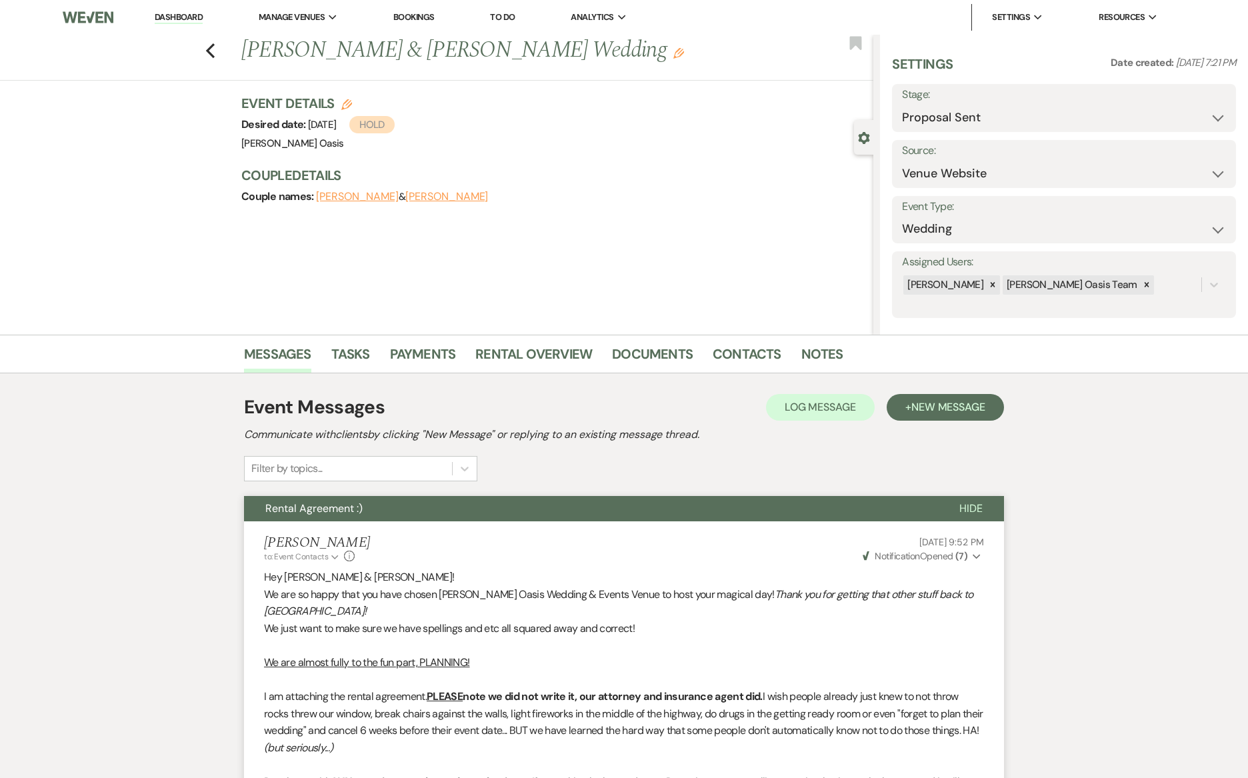
click at [175, 16] on link "Dashboard" at bounding box center [179, 17] width 48 height 13
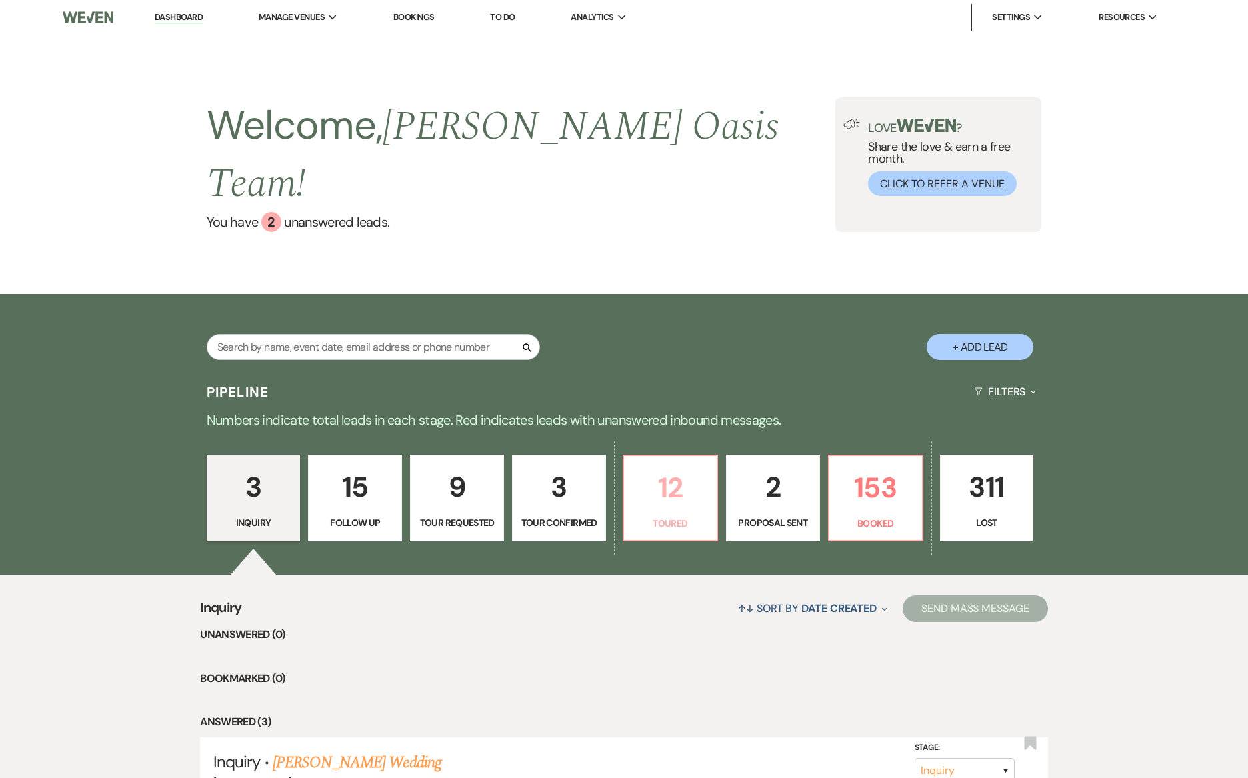
click at [705, 516] on p "Toured" at bounding box center [670, 523] width 77 height 15
select select "5"
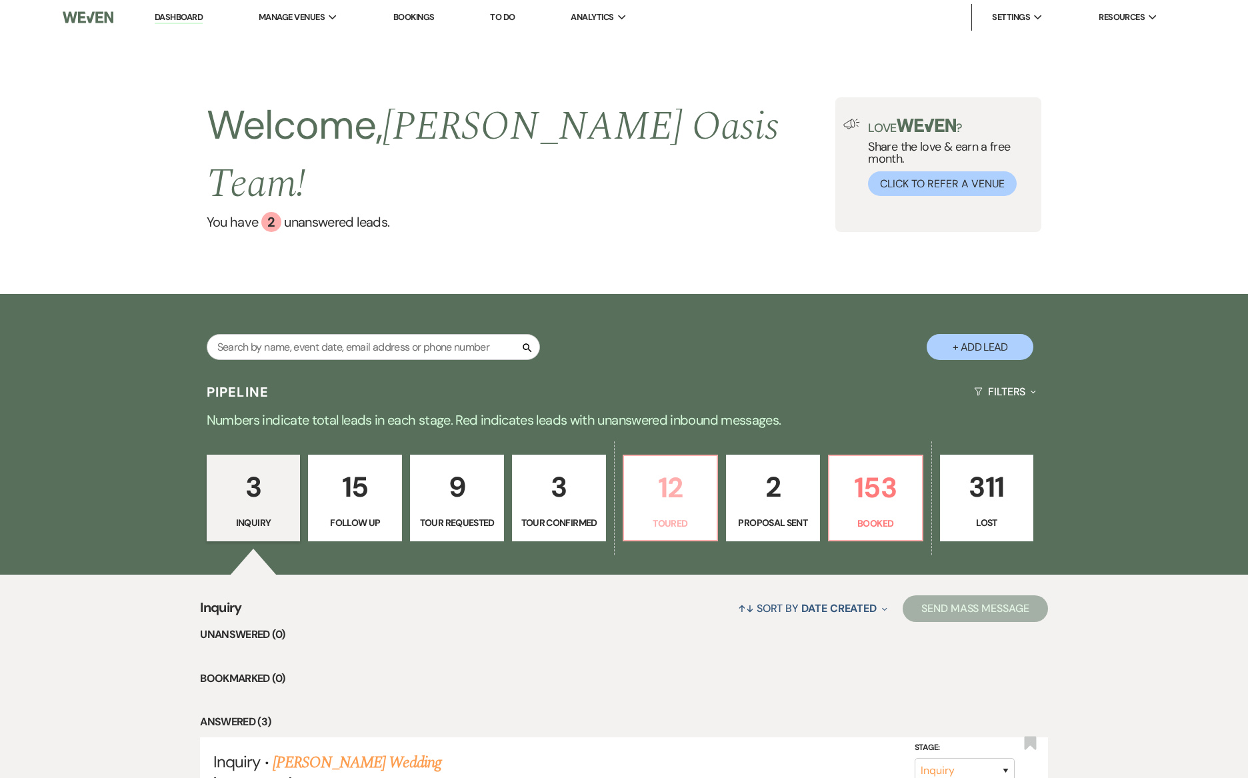
select select "5"
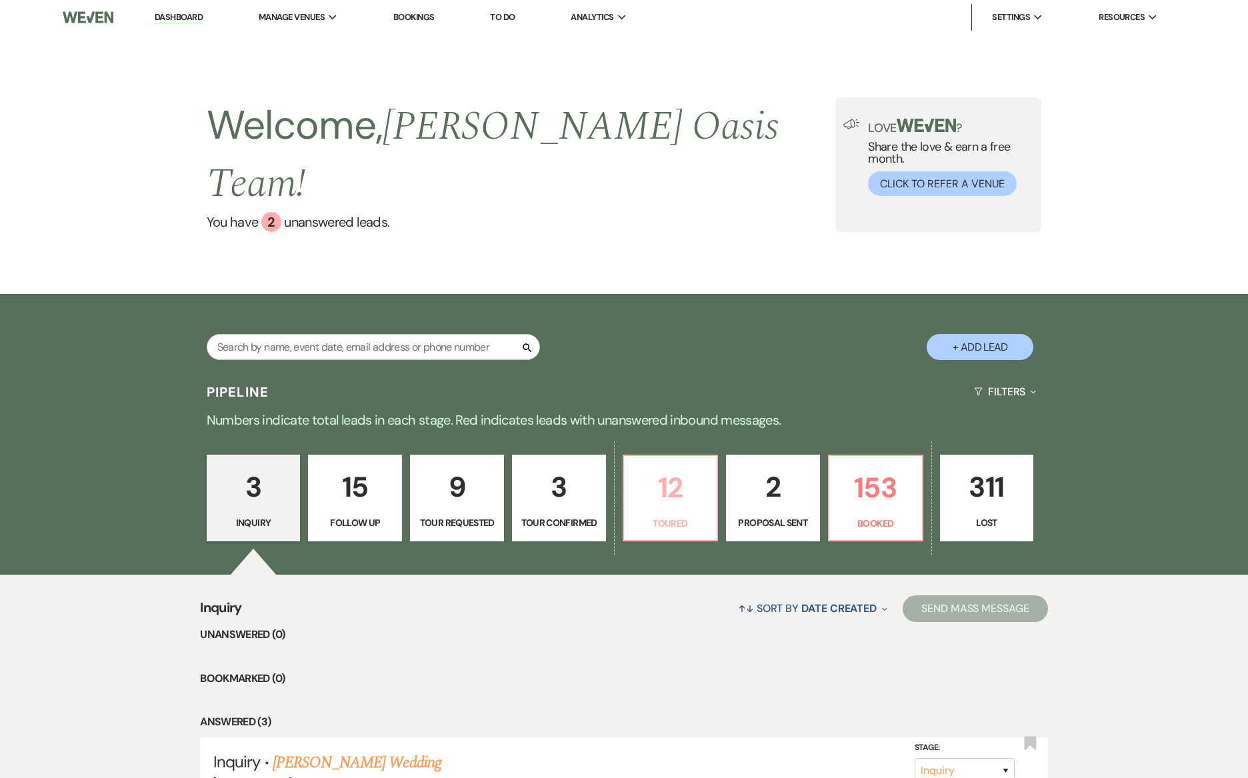
select select "5"
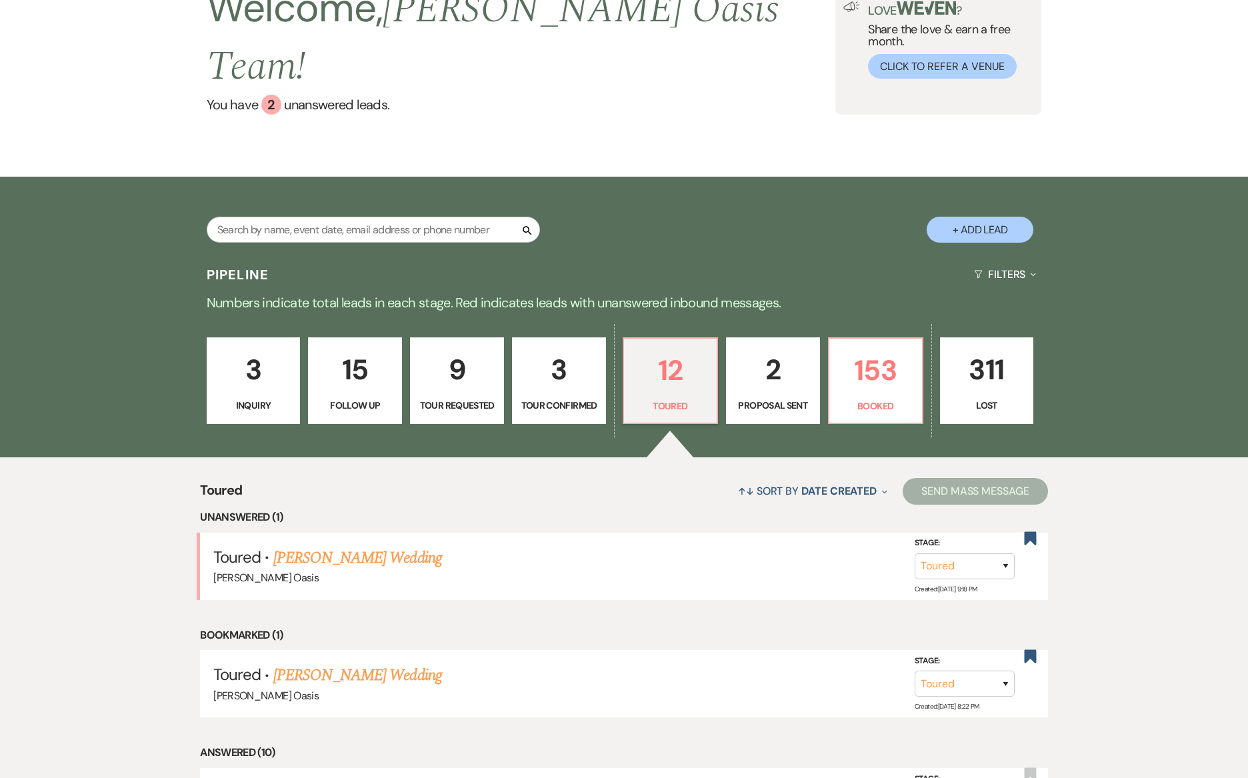
scroll to position [121, 0]
